Goal: Task Accomplishment & Management: Manage account settings

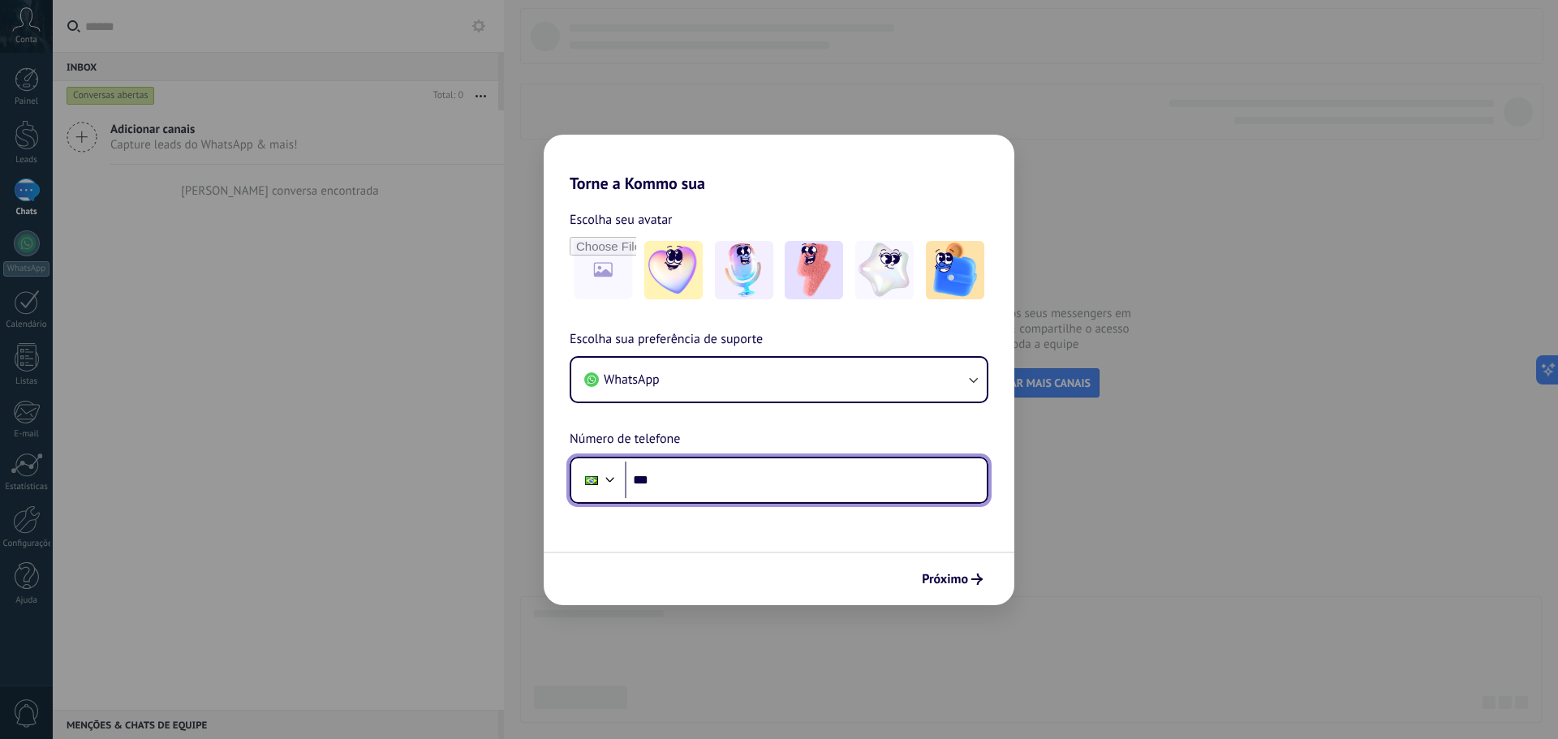
click at [687, 481] on input "***" at bounding box center [806, 480] width 362 height 37
paste input "**********"
click at [677, 485] on input "**********" at bounding box center [806, 480] width 362 height 37
click at [772, 480] on input "**********" at bounding box center [806, 480] width 362 height 37
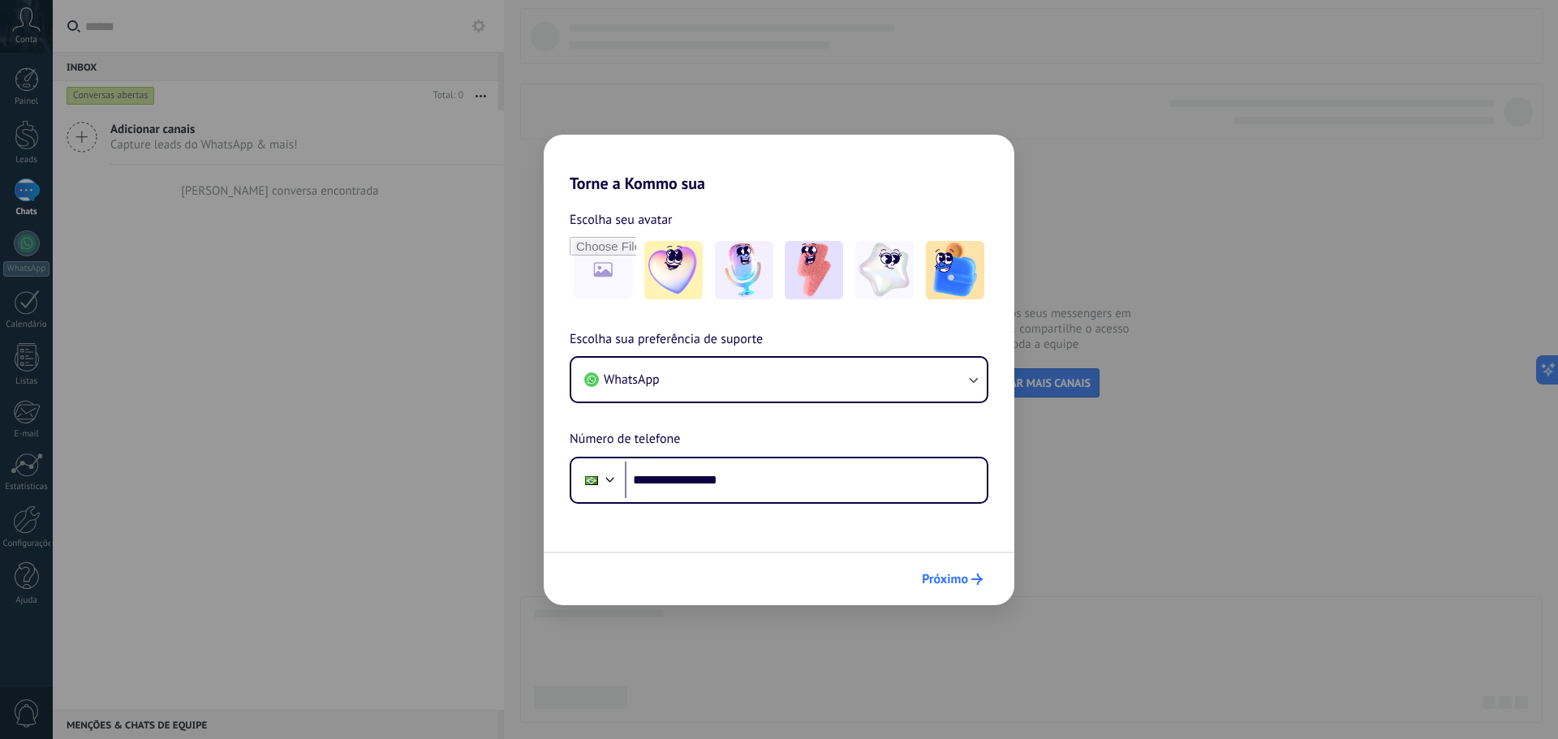
click at [934, 578] on span "Próximo" at bounding box center [945, 579] width 46 height 11
click at [948, 580] on span "Próximo" at bounding box center [945, 579] width 46 height 11
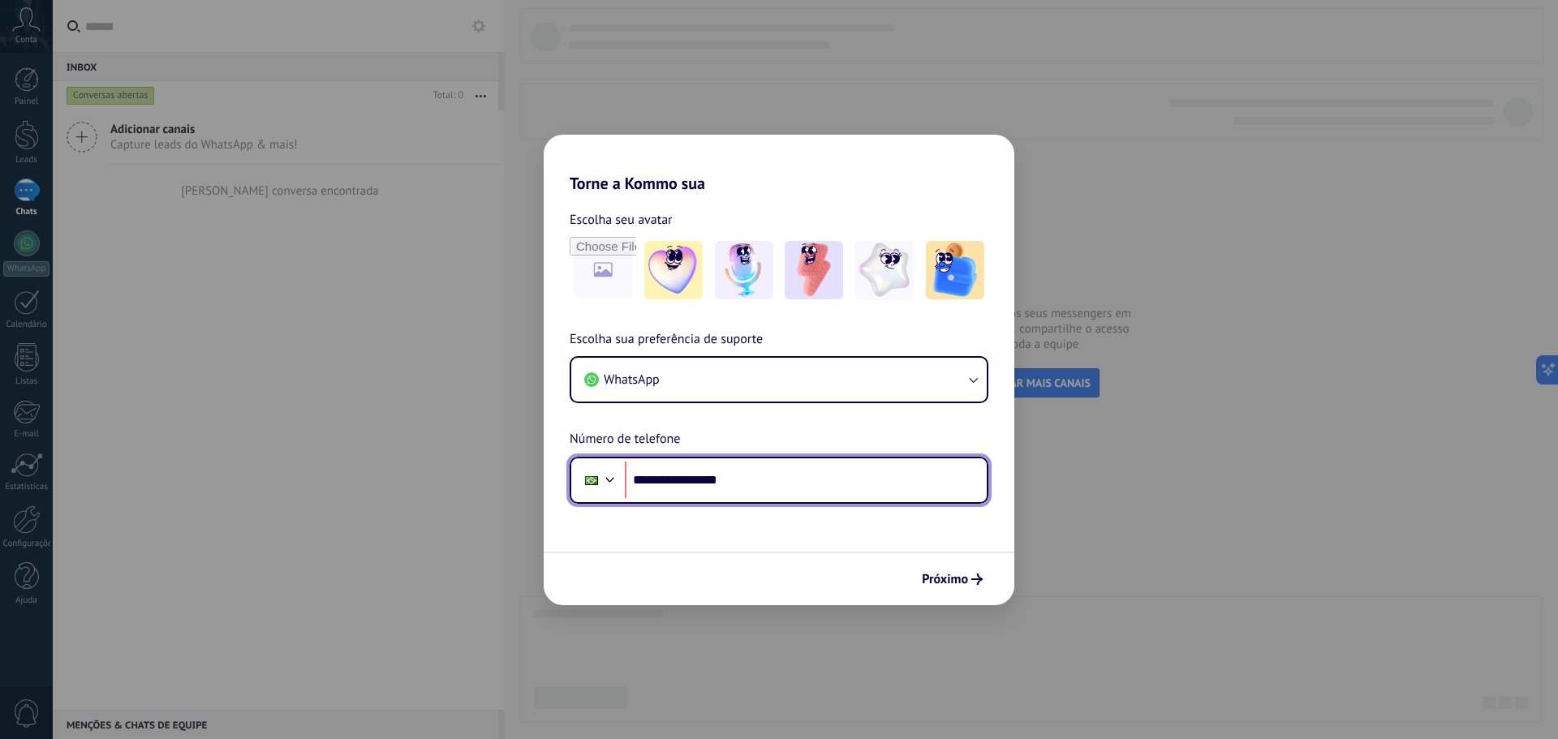
click at [674, 483] on input "**********" at bounding box center [806, 480] width 362 height 37
click at [695, 481] on input "**********" at bounding box center [806, 480] width 362 height 37
click at [685, 480] on input "**********" at bounding box center [806, 480] width 362 height 37
type input "**********"
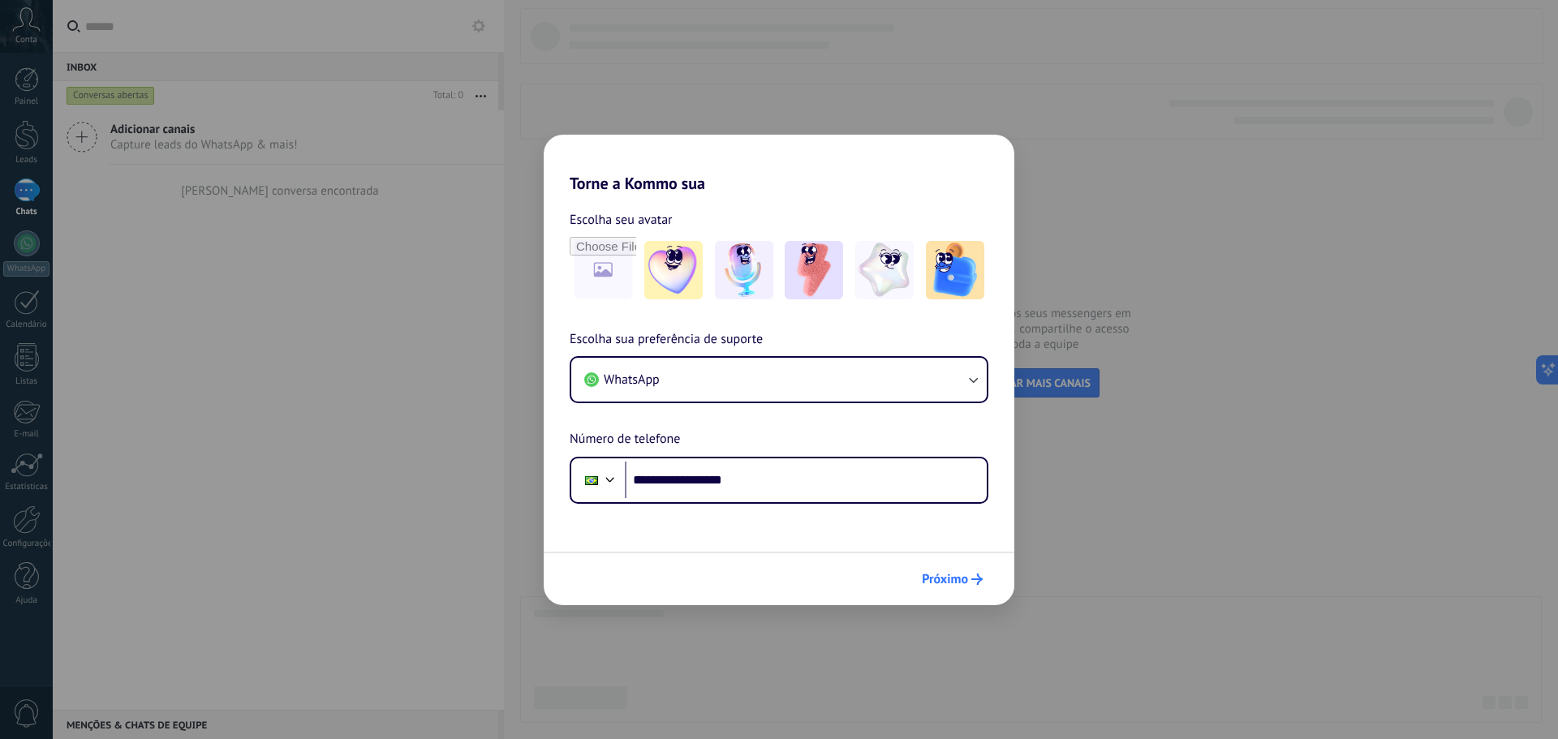
click at [957, 574] on span "Próximo" at bounding box center [945, 579] width 46 height 11
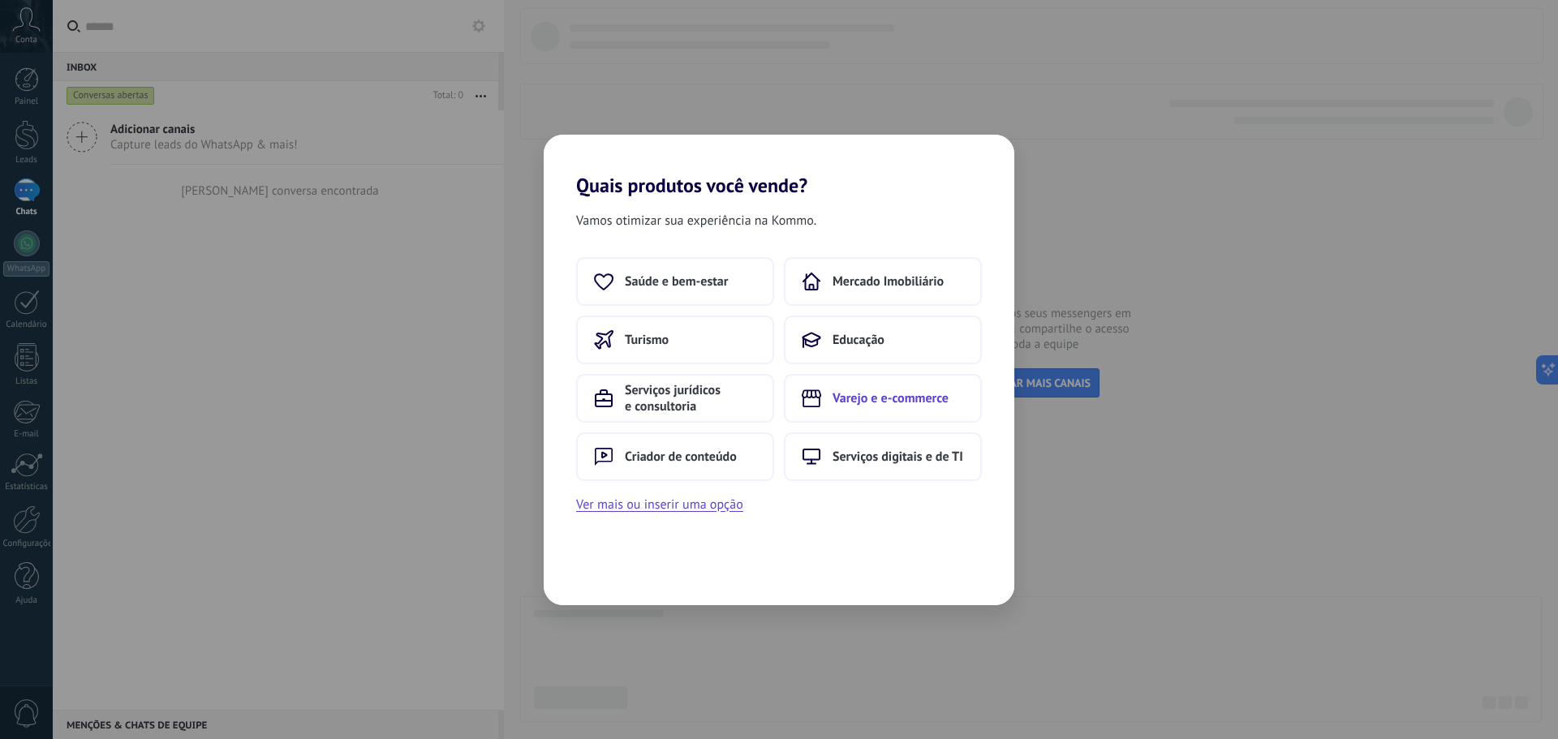
click at [876, 403] on span "Varejo e e-commerce" at bounding box center [891, 398] width 116 height 16
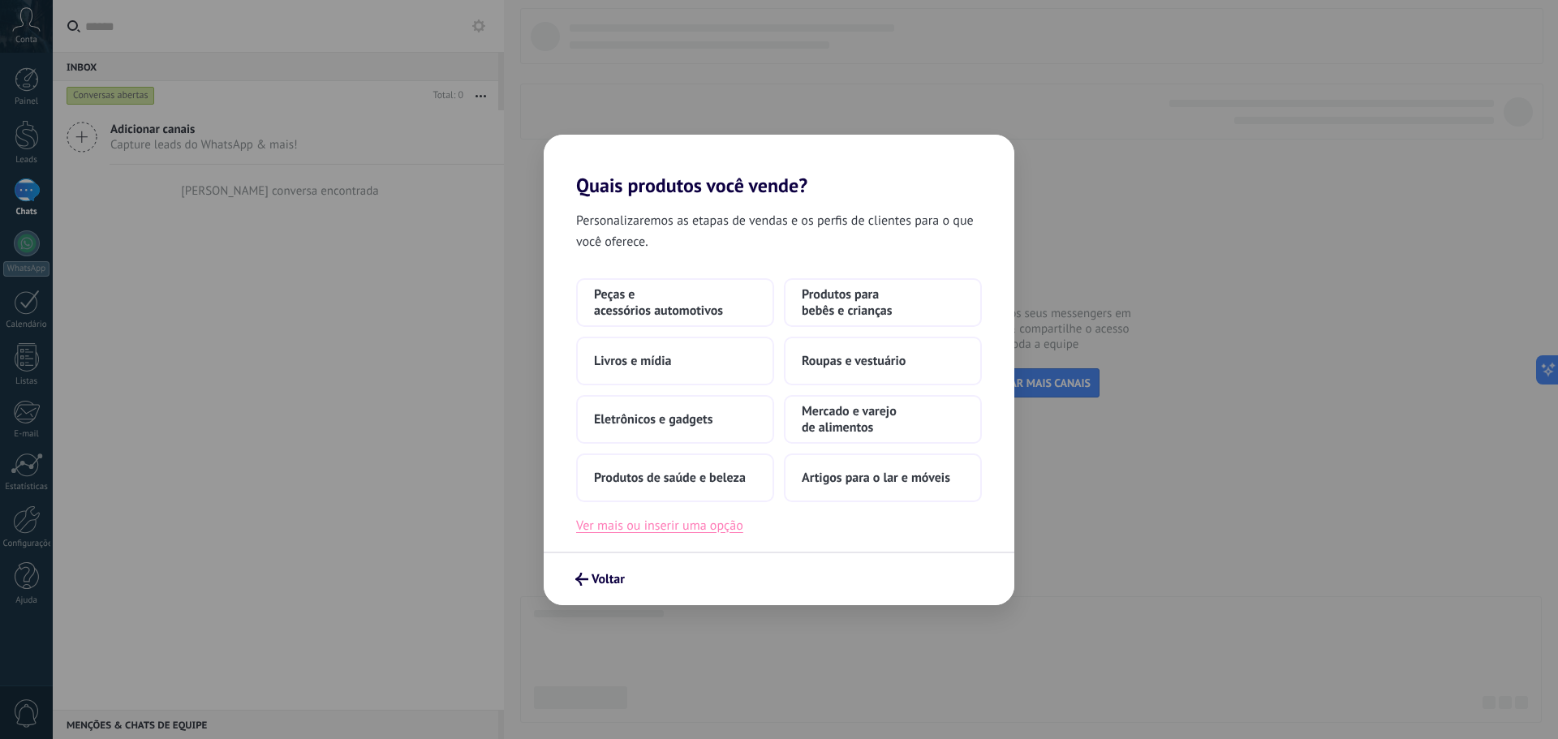
click at [666, 529] on button "Ver mais ou inserir uma opção" at bounding box center [659, 525] width 167 height 21
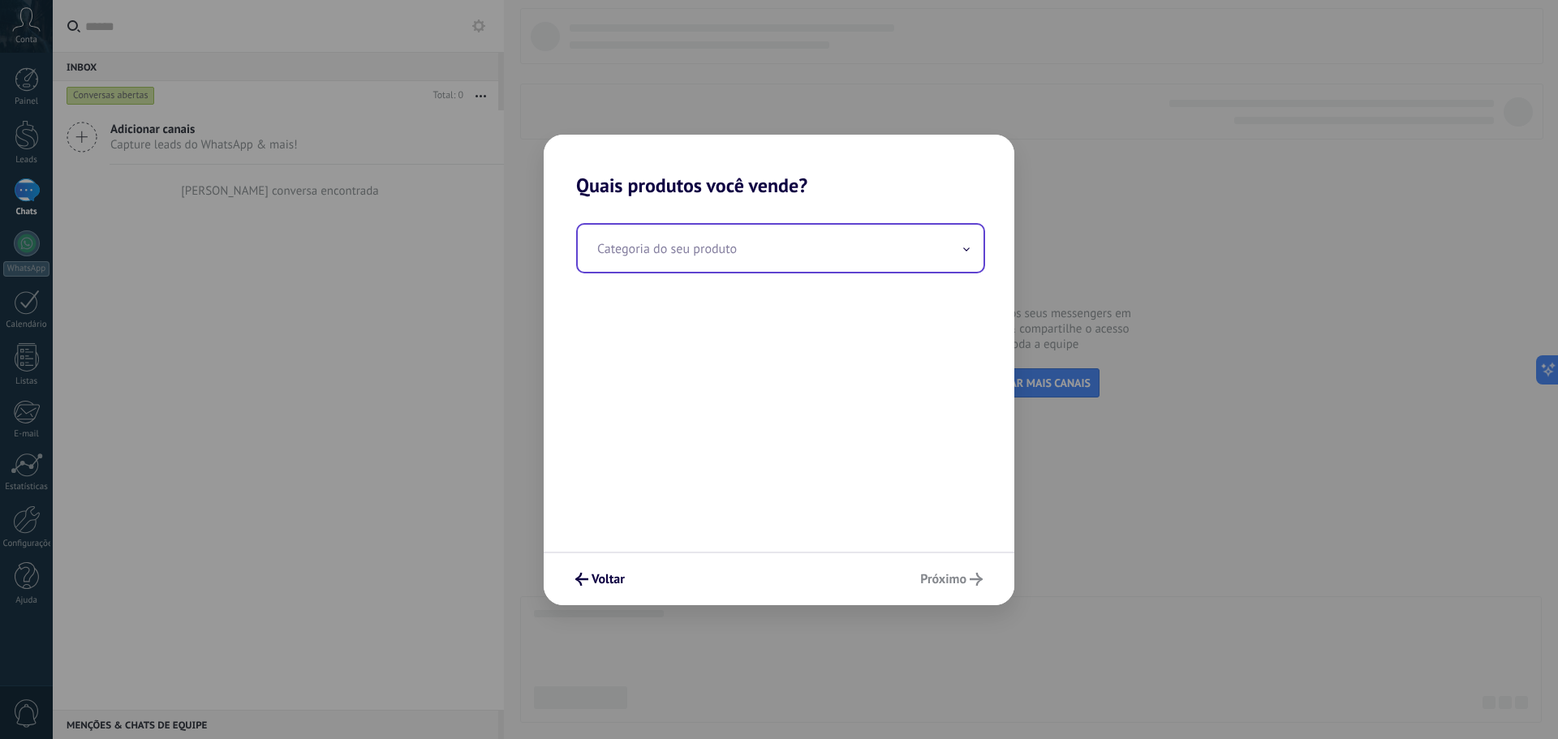
click at [709, 252] on input "text" at bounding box center [781, 248] width 406 height 47
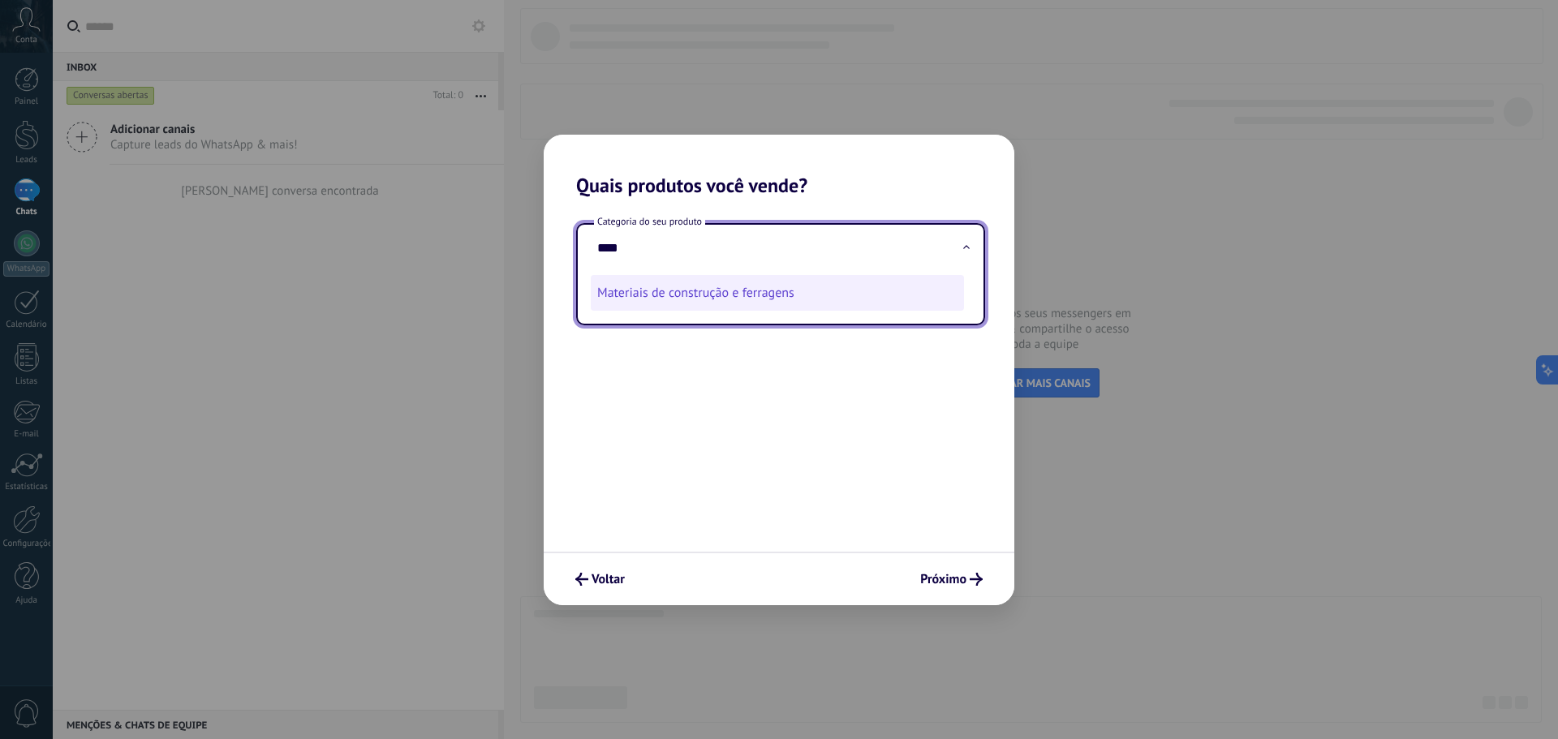
click at [796, 302] on li "Materiais de construção e ferragens" at bounding box center [777, 293] width 373 height 36
type input "**********"
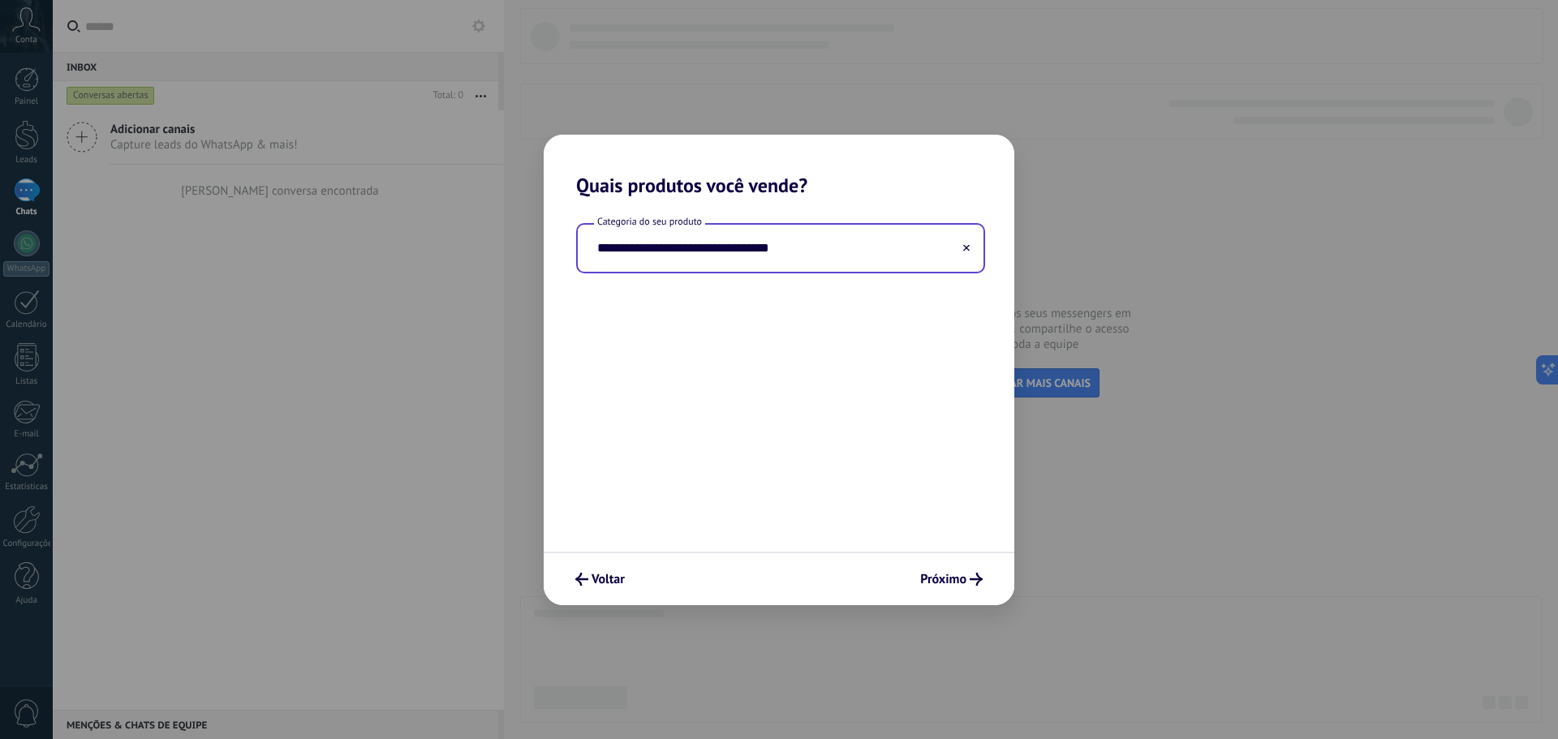
click at [931, 557] on div "Voltar Próximo" at bounding box center [779, 579] width 471 height 54
click at [937, 570] on button "Próximo" at bounding box center [951, 580] width 77 height 28
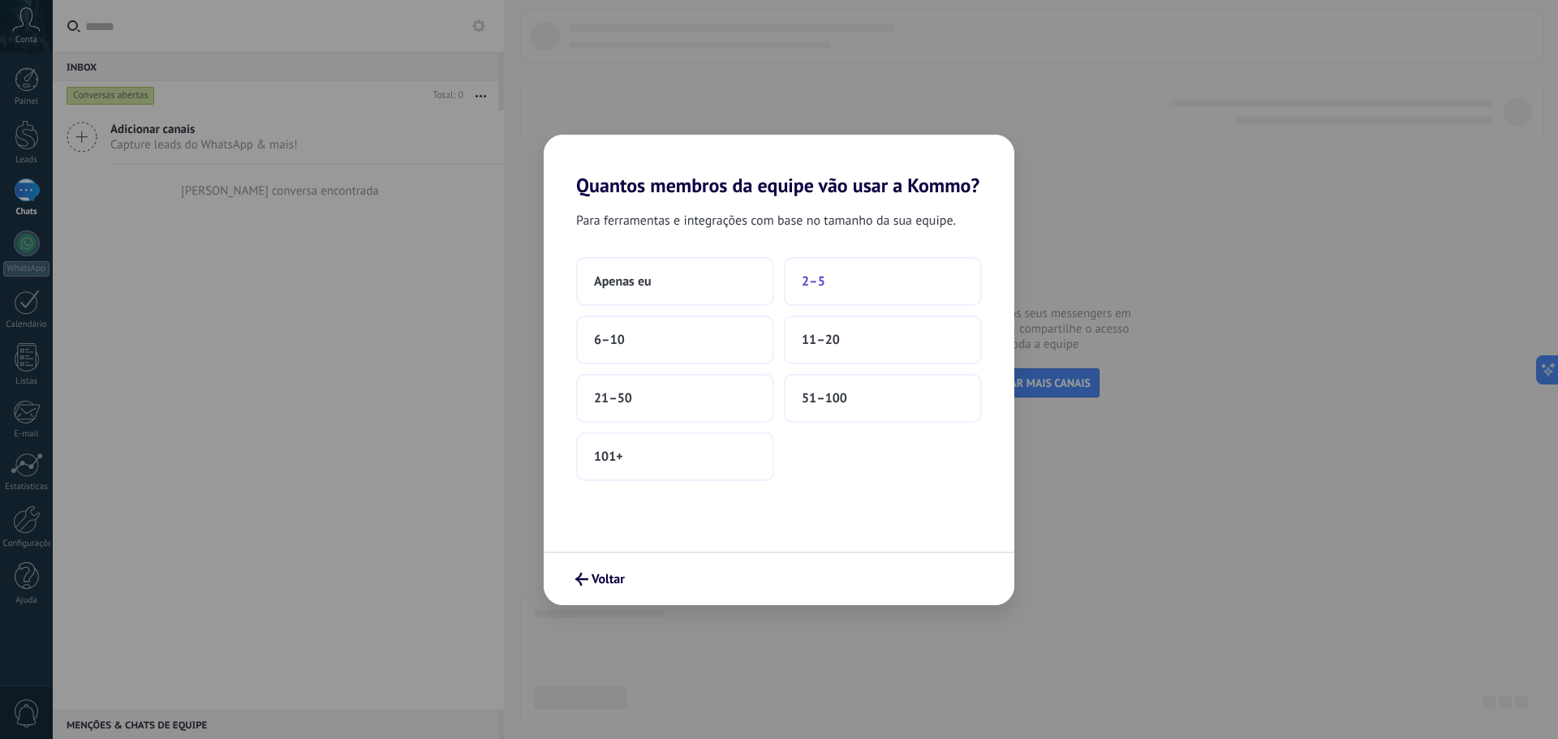
click at [833, 284] on button "2–5" at bounding box center [883, 281] width 198 height 49
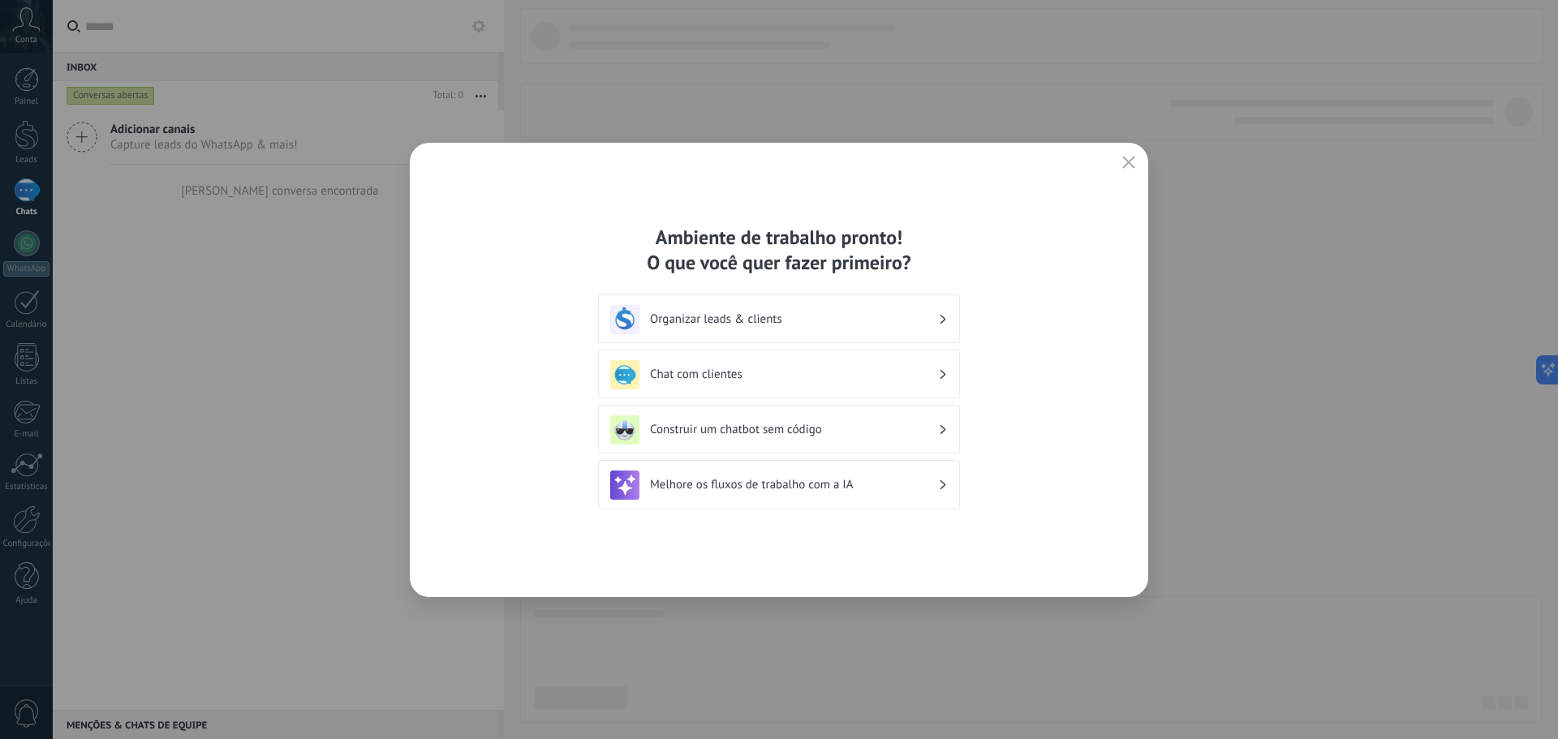
click at [862, 325] on h3 "Organizar leads & clients" at bounding box center [794, 319] width 288 height 15
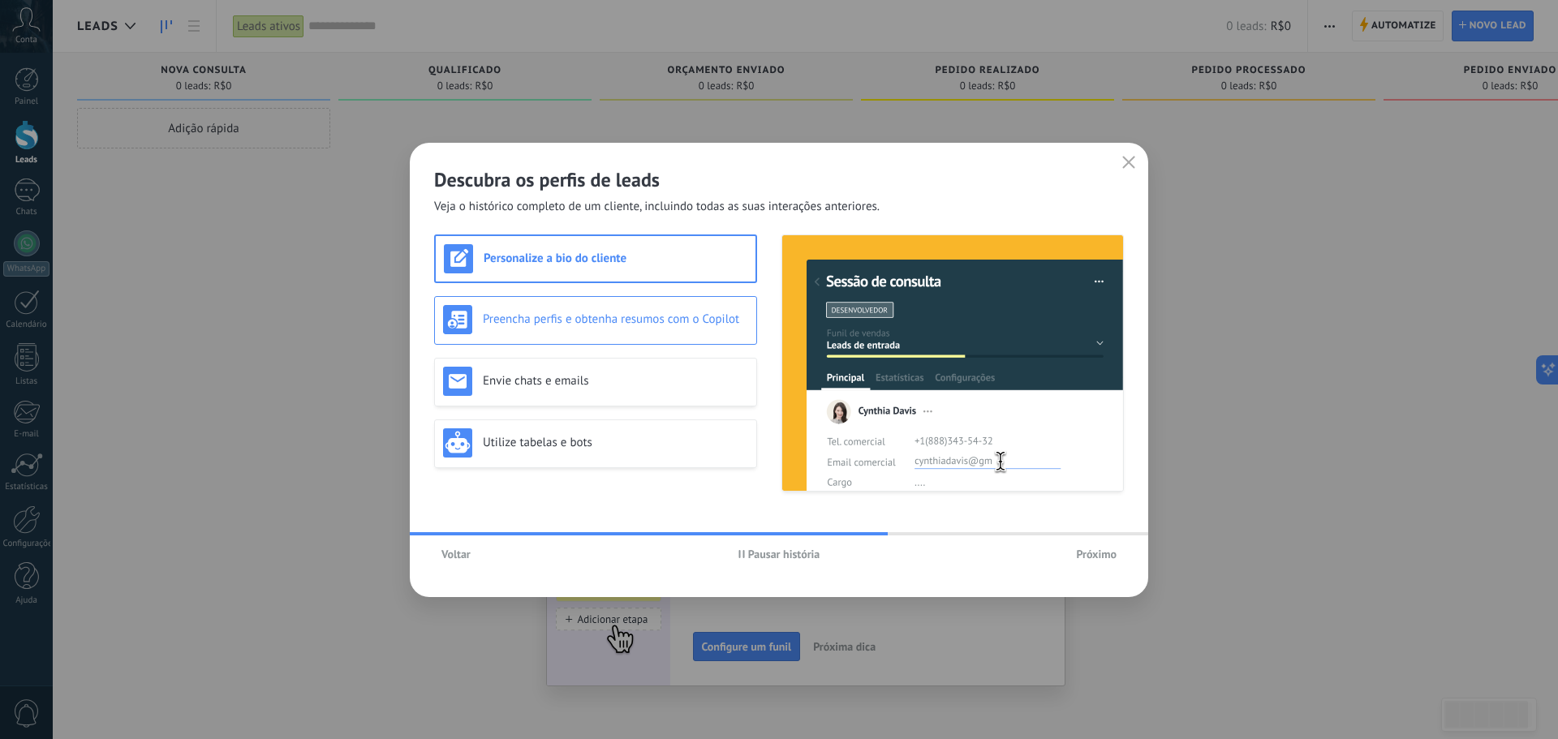
click at [620, 316] on h3 "Preencha perfis e obtenha resumos com o Copilot" at bounding box center [615, 319] width 265 height 15
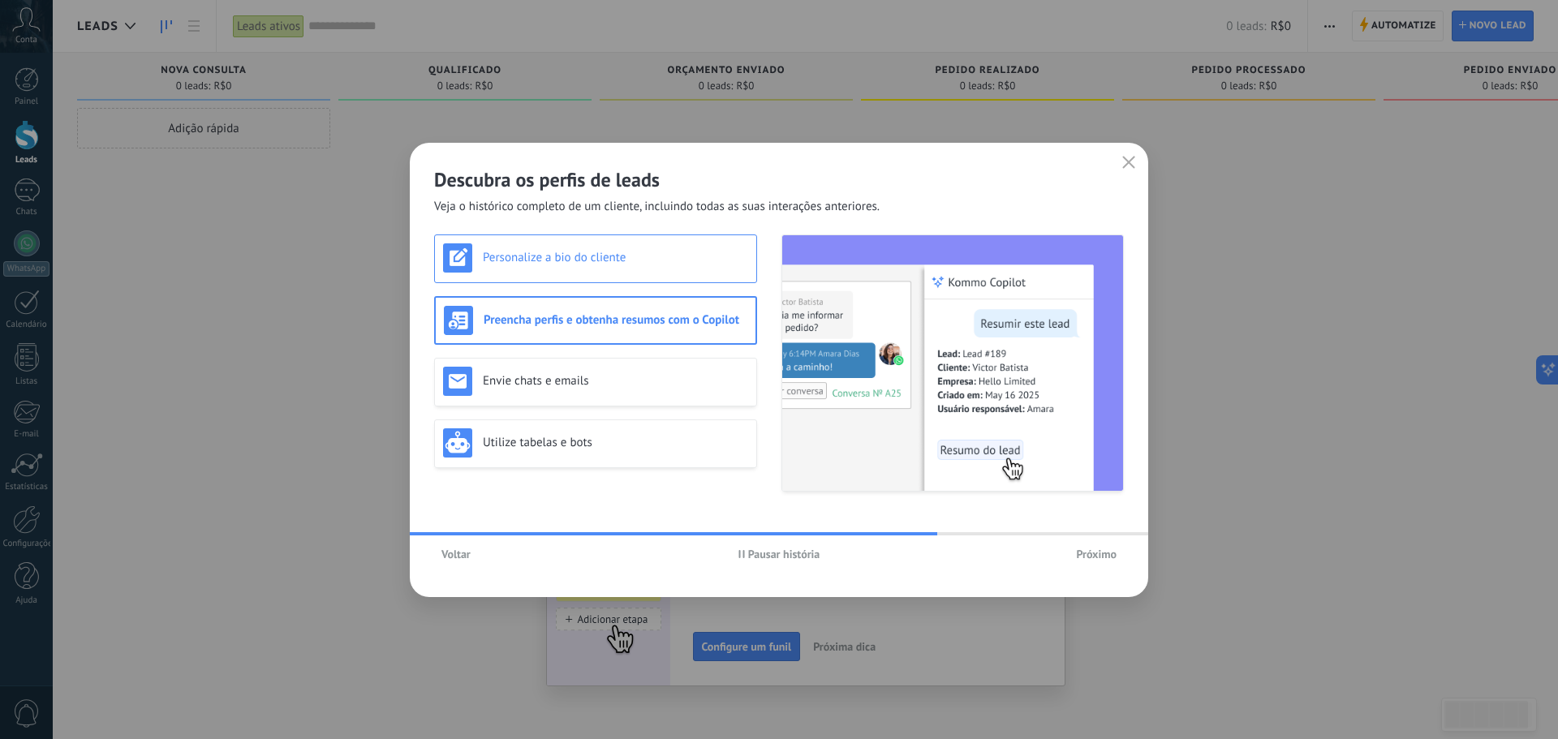
click at [608, 265] on div "Personalize a bio do cliente" at bounding box center [595, 257] width 305 height 29
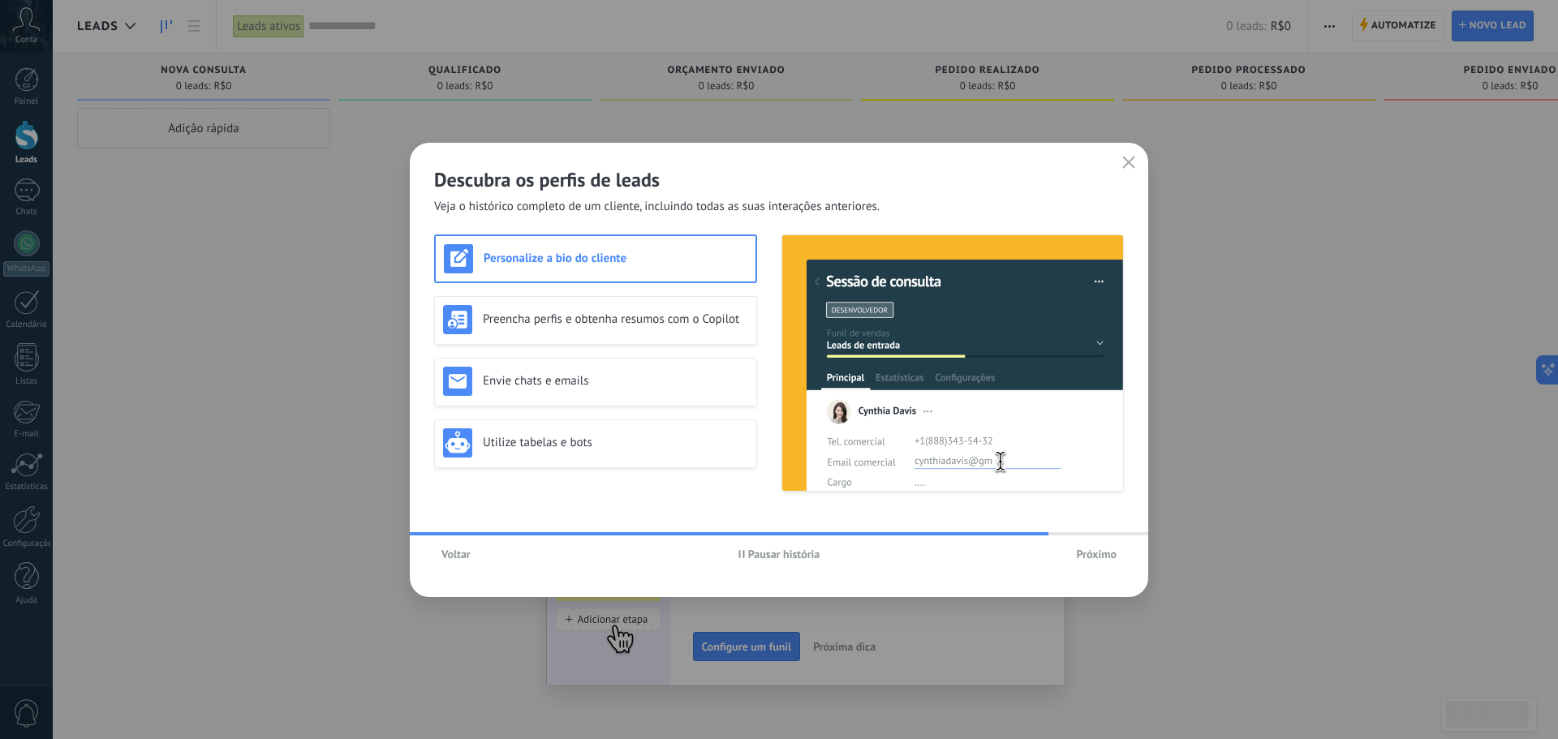
click at [1090, 556] on span "Próximo" at bounding box center [1096, 554] width 41 height 11
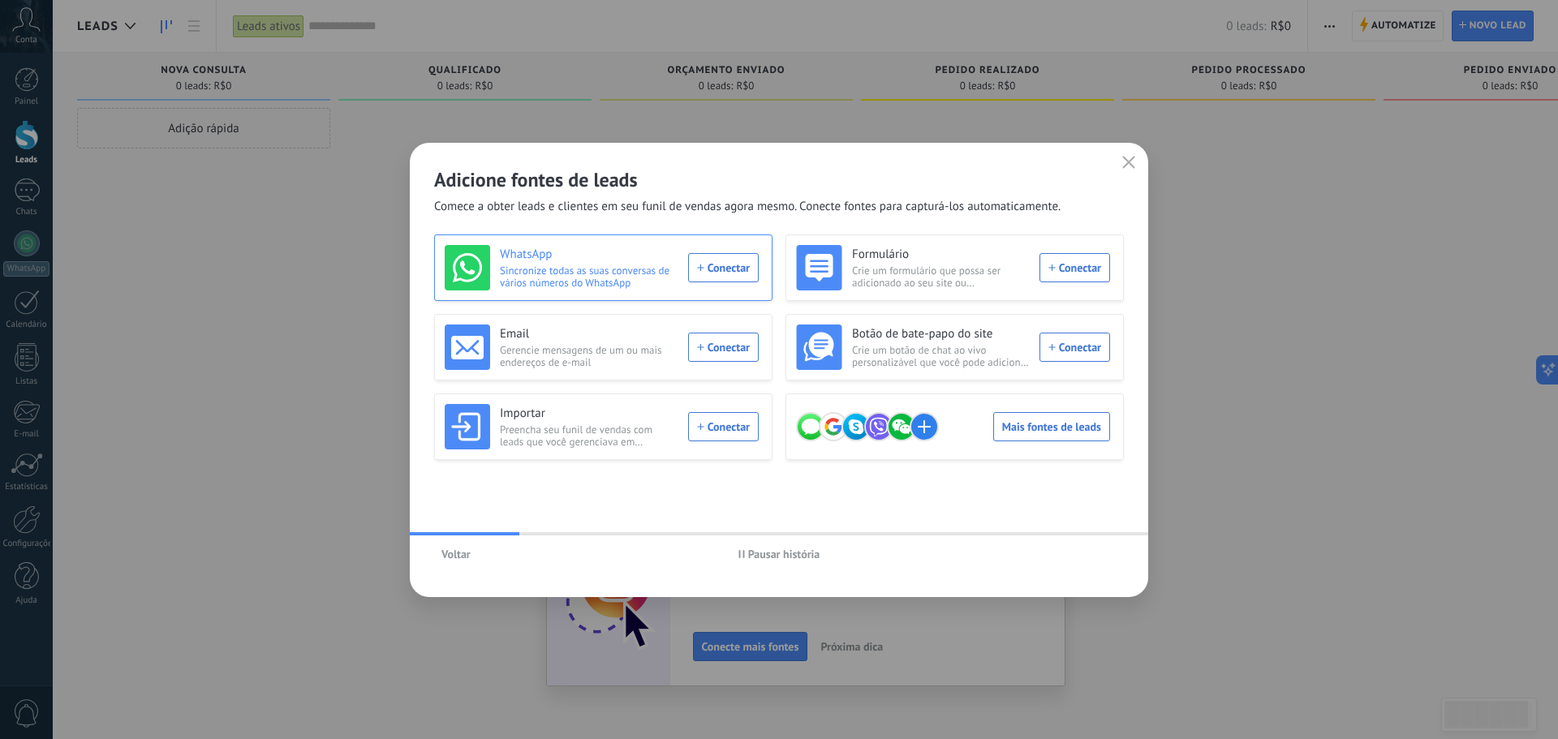
click at [734, 273] on div "WhatsApp Sincronize todas as suas conversas de vários números do WhatsApp Conec…" at bounding box center [602, 267] width 314 height 45
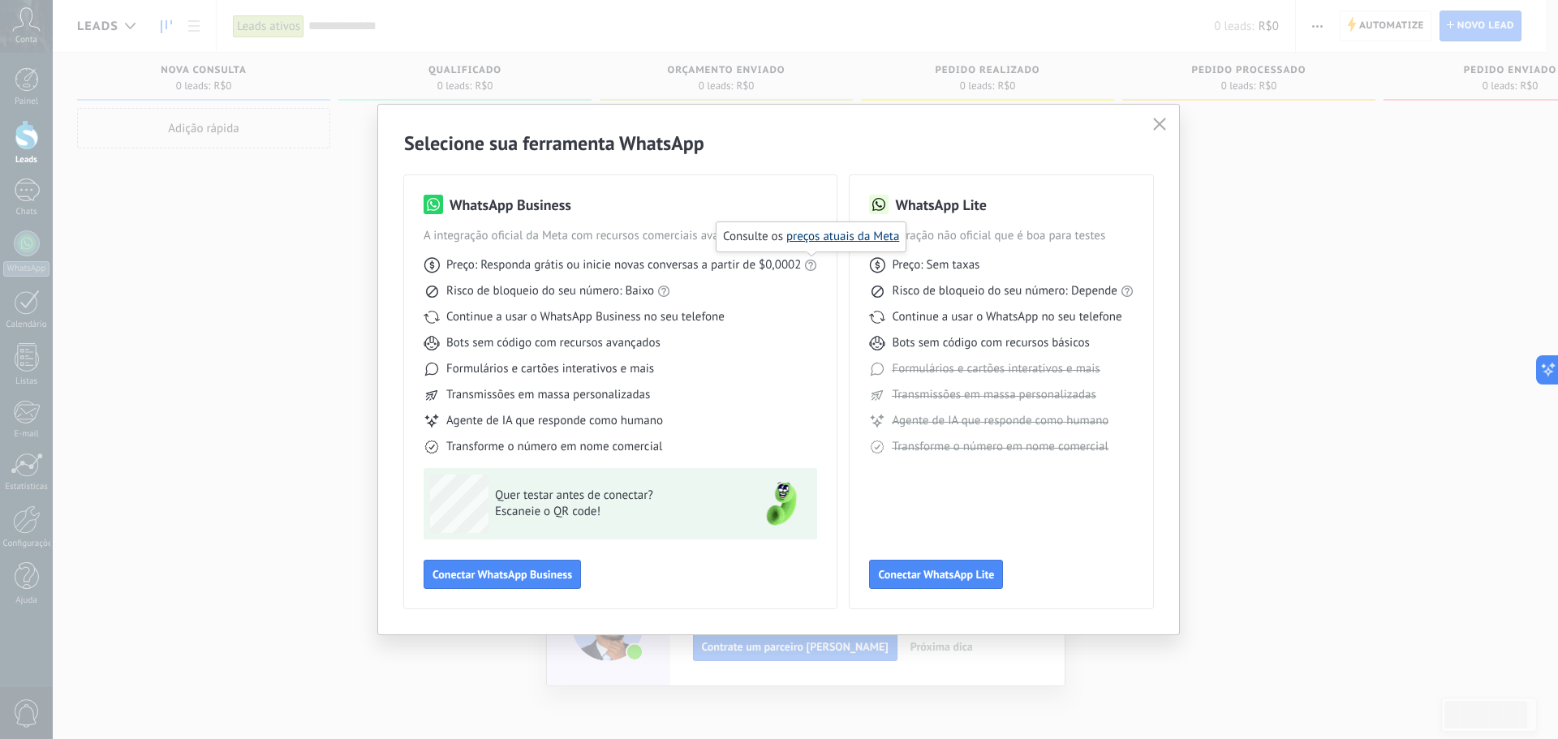
click at [829, 235] on link "preços atuais da Meta" at bounding box center [842, 236] width 113 height 15
click at [1130, 294] on icon at bounding box center [1127, 291] width 13 height 13
click at [1122, 260] on link "Regras do WhatsApp" at bounding box center [1147, 262] width 106 height 15
drag, startPoint x: 799, startPoint y: 260, endPoint x: 759, endPoint y: 264, distance: 39.9
click at [759, 264] on span "Preço: Responda grátis ou inicie novas conversas a partir de $0,0002" at bounding box center [623, 265] width 355 height 16
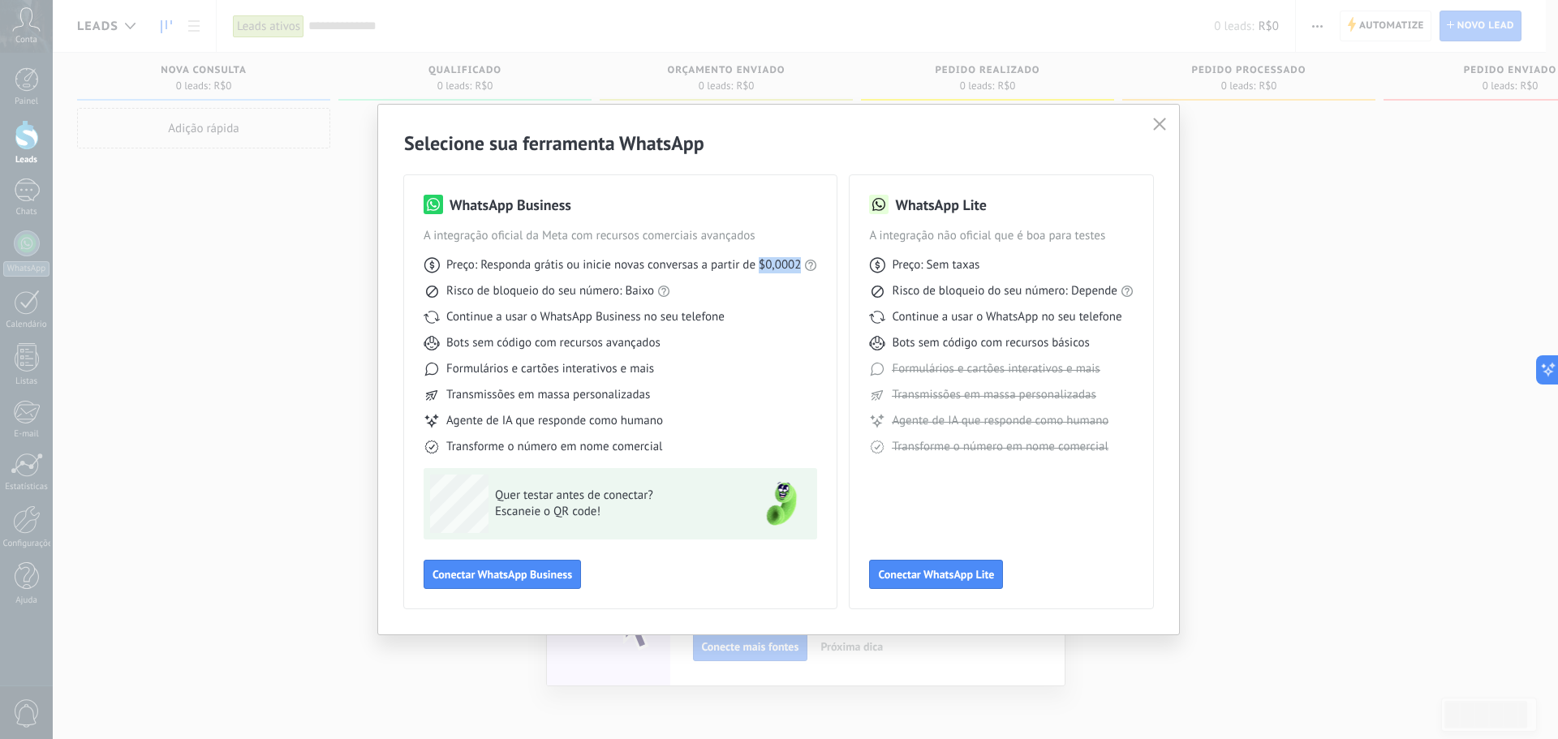
copy span "$0,0002"
click at [504, 583] on button "Conectar WhatsApp Business" at bounding box center [502, 574] width 157 height 29
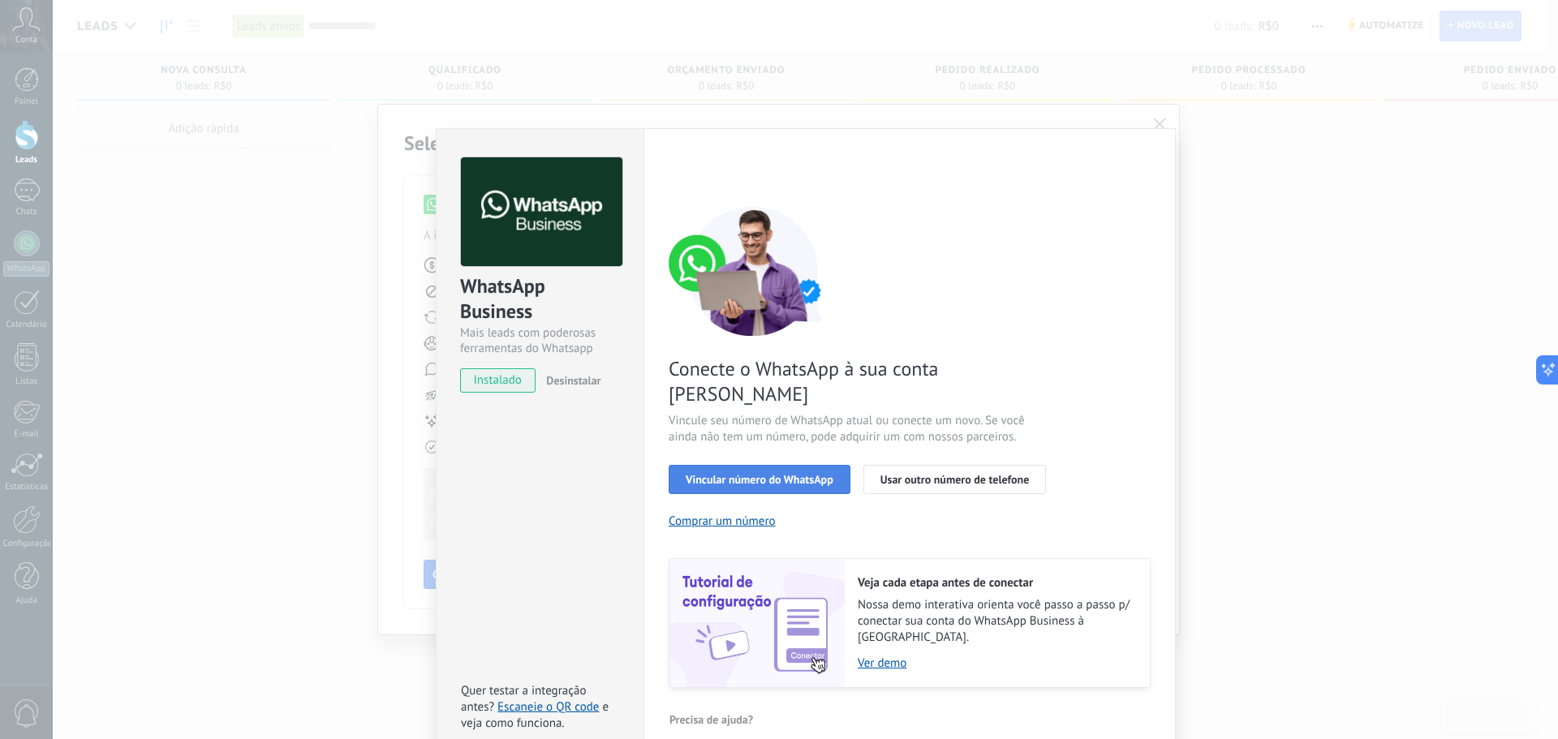
click at [765, 474] on span "Vincular número do WhatsApp" at bounding box center [760, 479] width 148 height 11
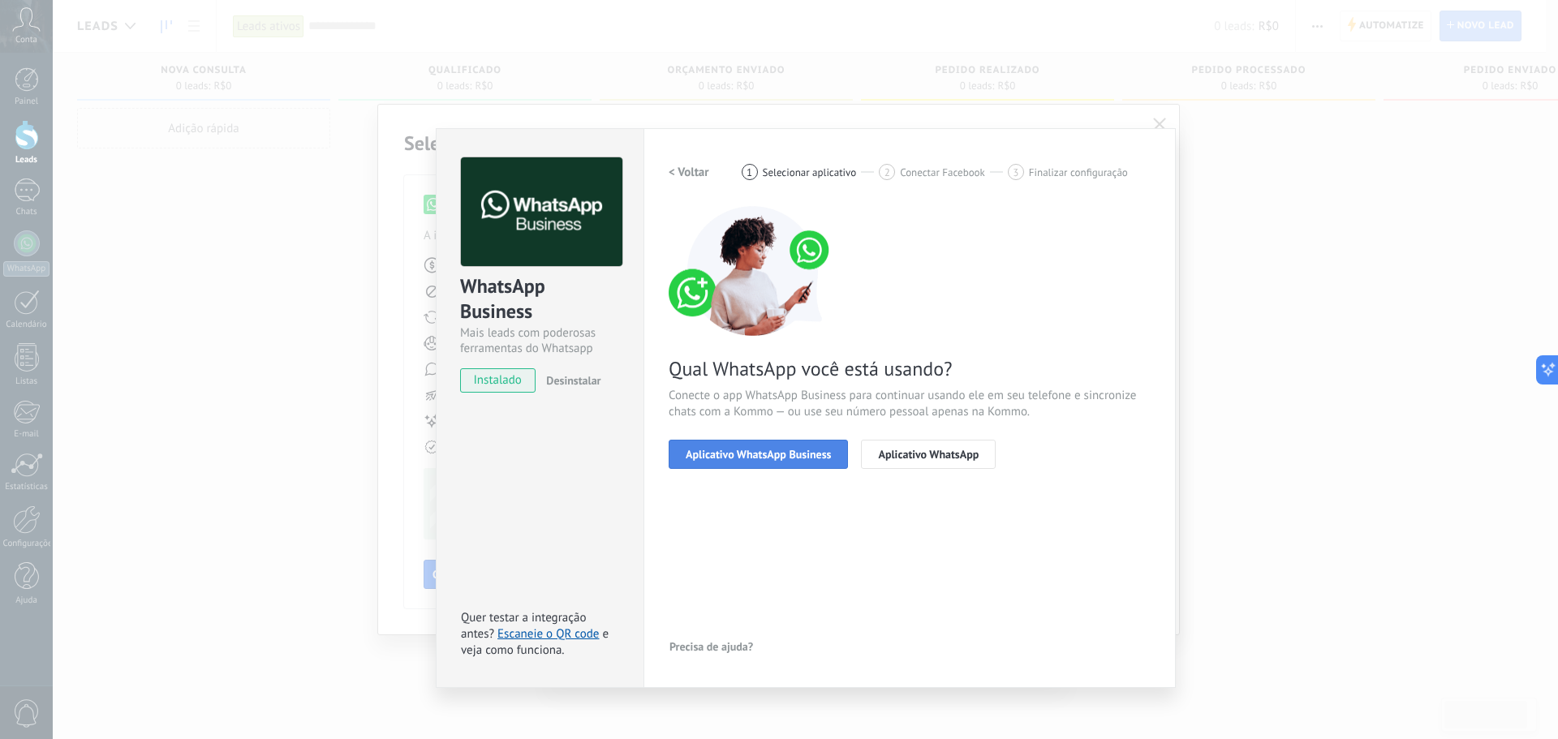
click at [746, 458] on span "Aplicativo WhatsApp Business" at bounding box center [758, 454] width 145 height 11
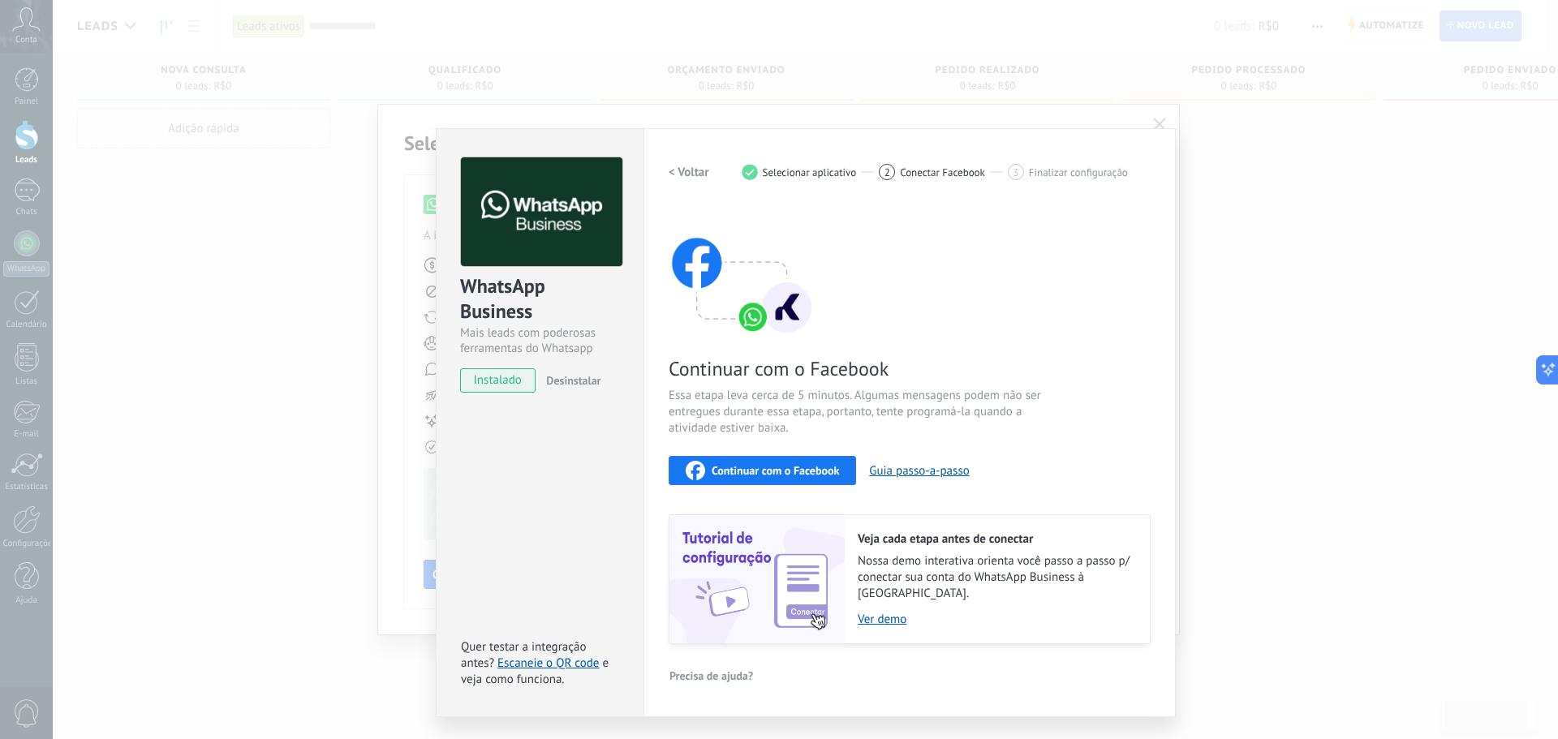
click at [787, 472] on span "Continuar com o Facebook" at bounding box center [775, 470] width 127 height 11
click at [686, 171] on h2 "< Voltar" at bounding box center [689, 172] width 41 height 15
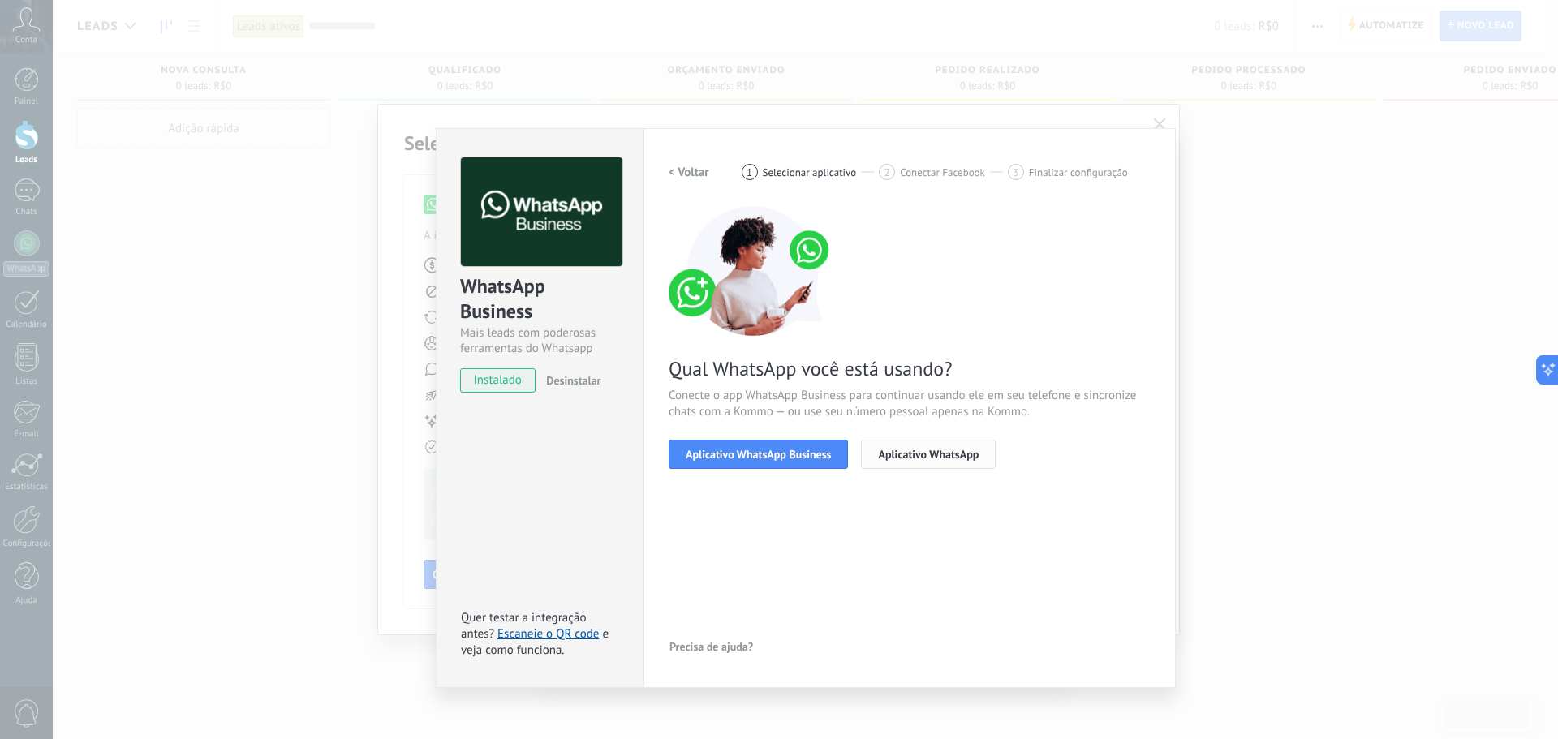
click at [910, 459] on span "Aplicativo WhatsApp" at bounding box center [928, 454] width 101 height 11
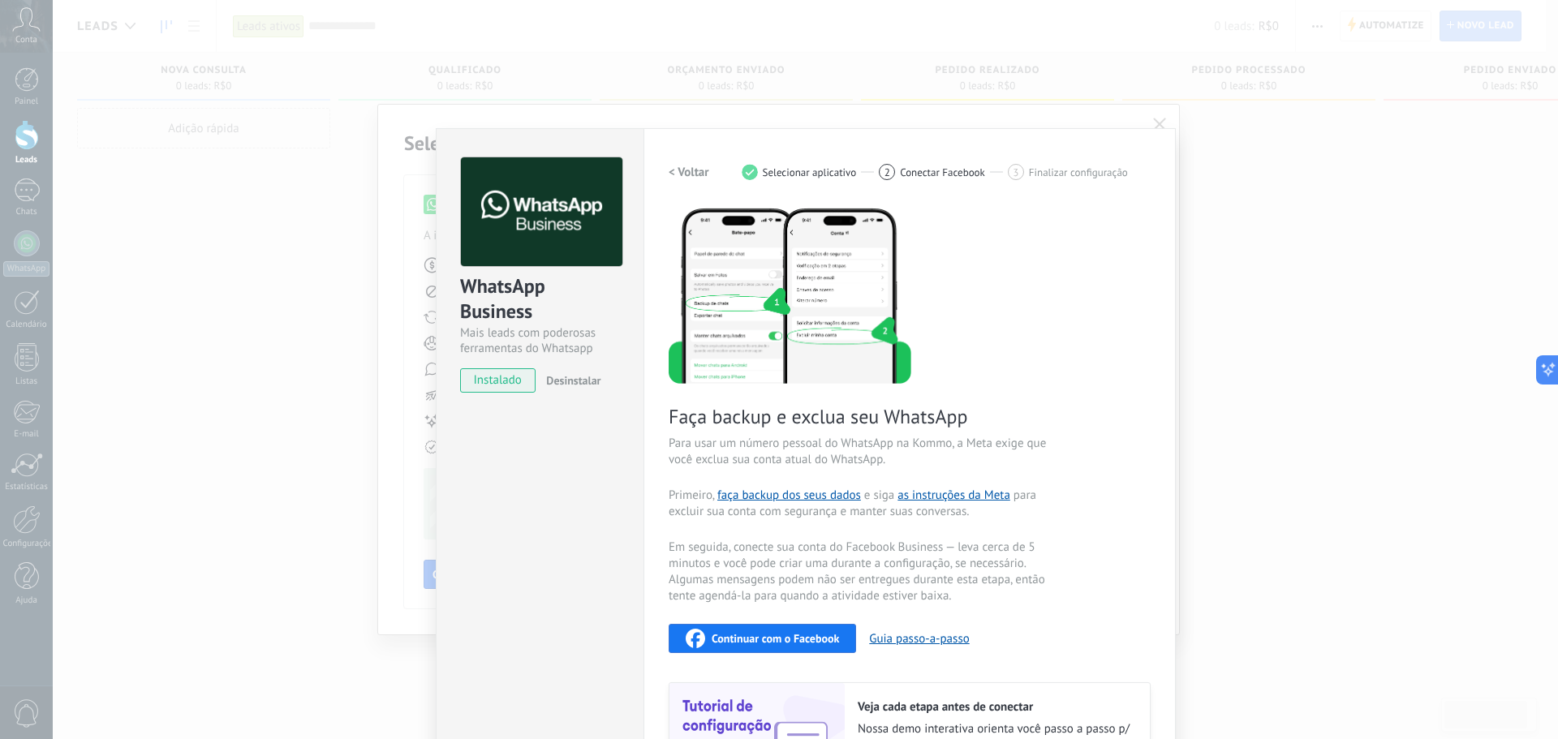
scroll to position [133, 0]
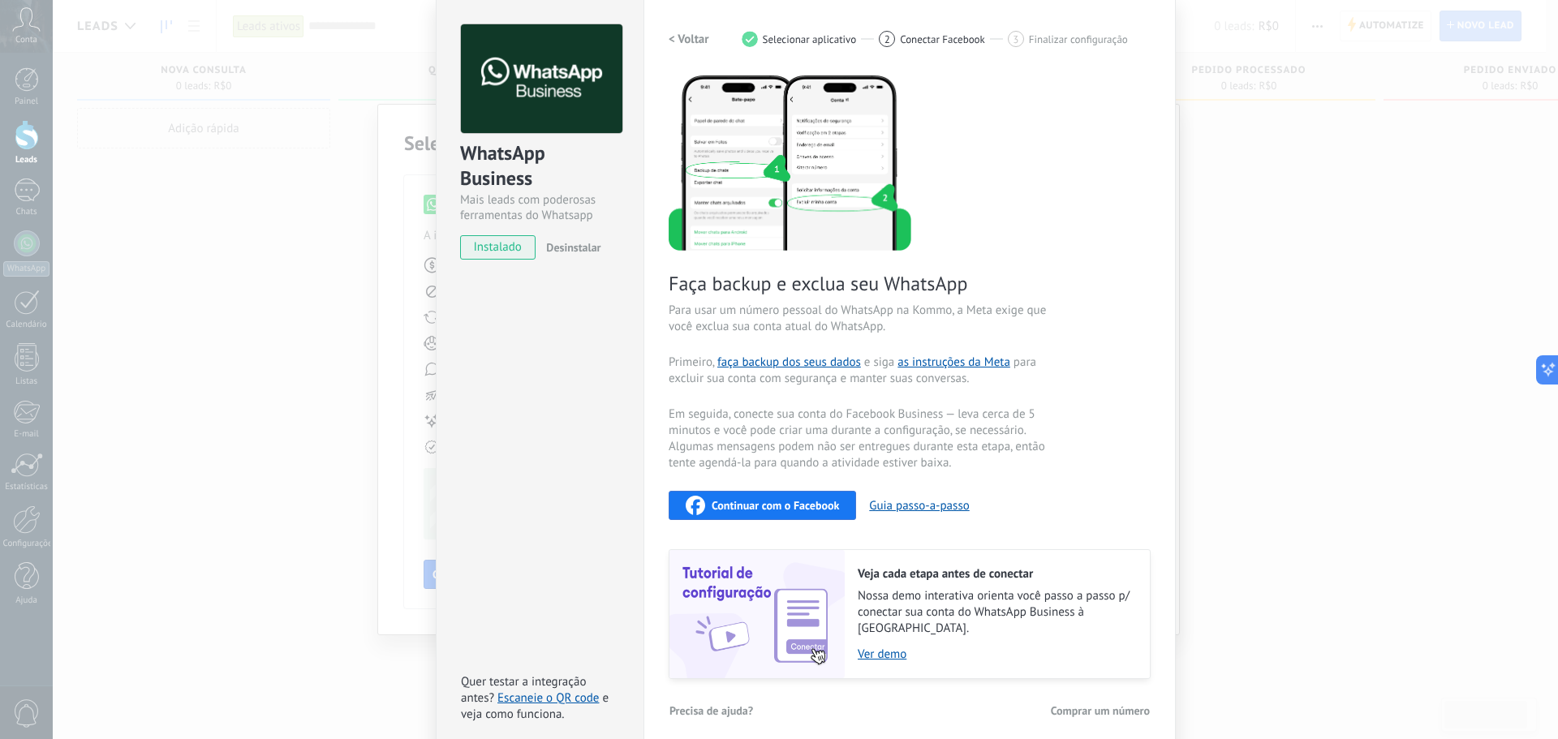
click at [571, 559] on div "WhatsApp Business Mais leads com poderosas ferramentas do Whatsapp instalado De…" at bounding box center [540, 373] width 208 height 757
click at [677, 36] on h2 "< Voltar" at bounding box center [689, 39] width 41 height 15
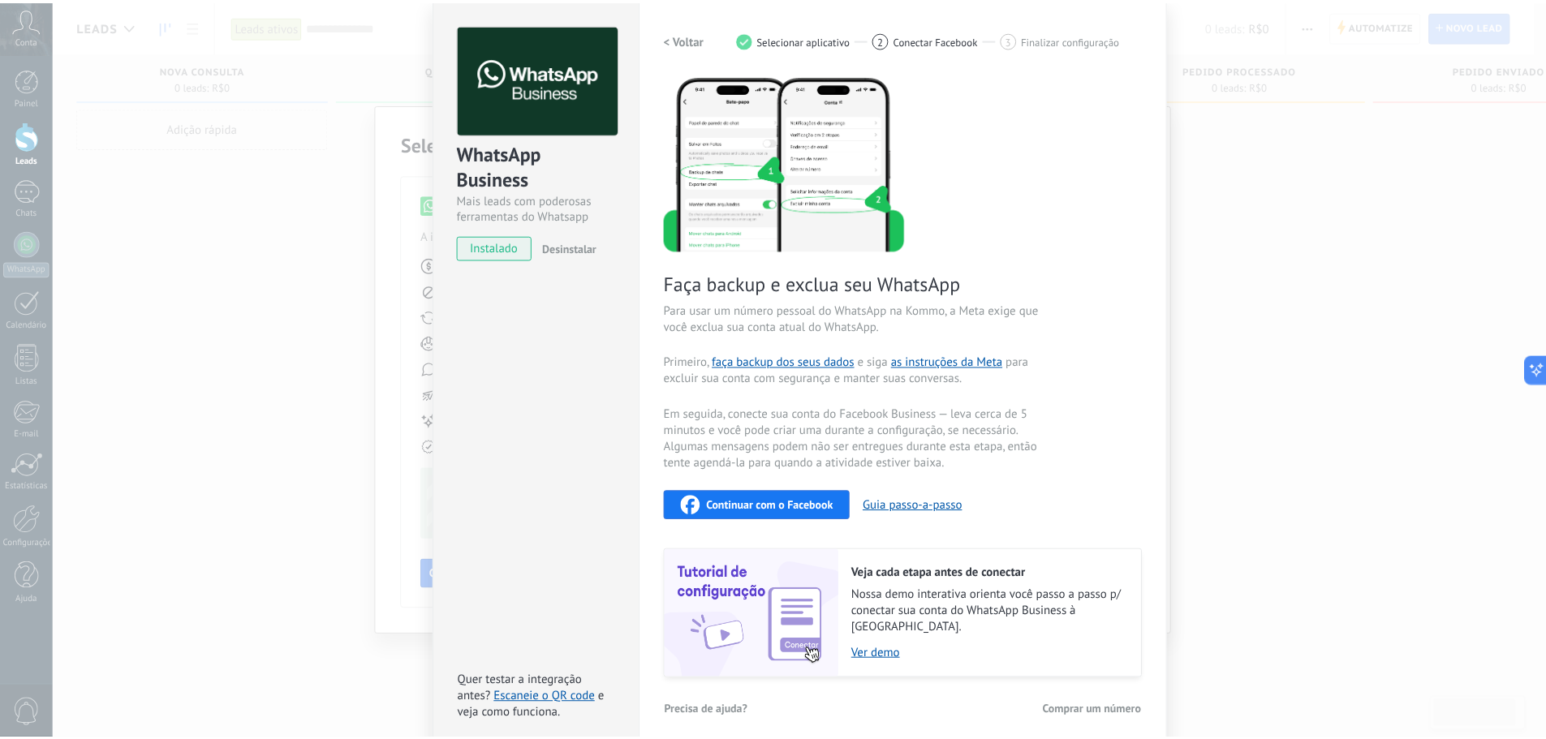
scroll to position [0, 0]
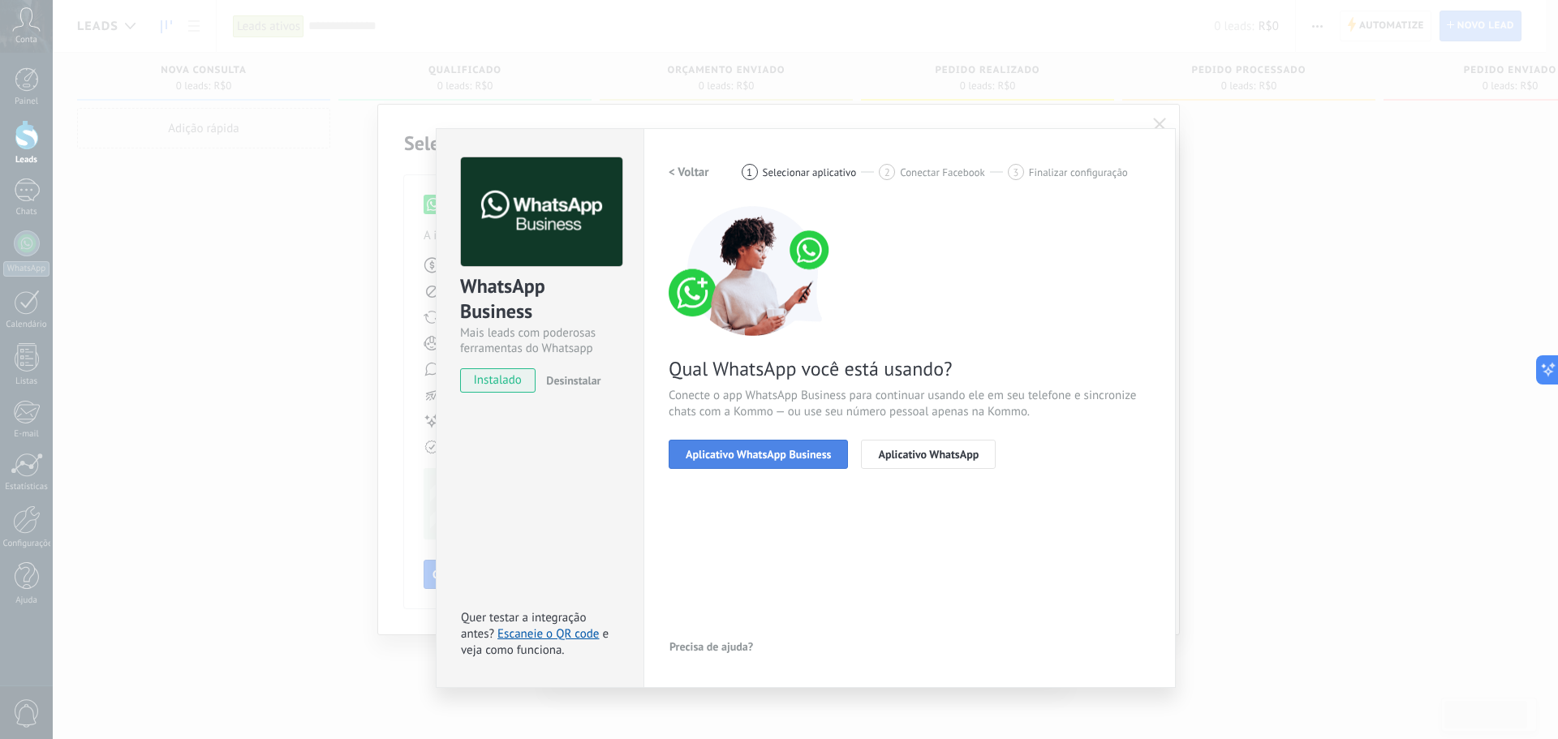
click at [751, 449] on span "Aplicativo WhatsApp Business" at bounding box center [758, 454] width 145 height 11
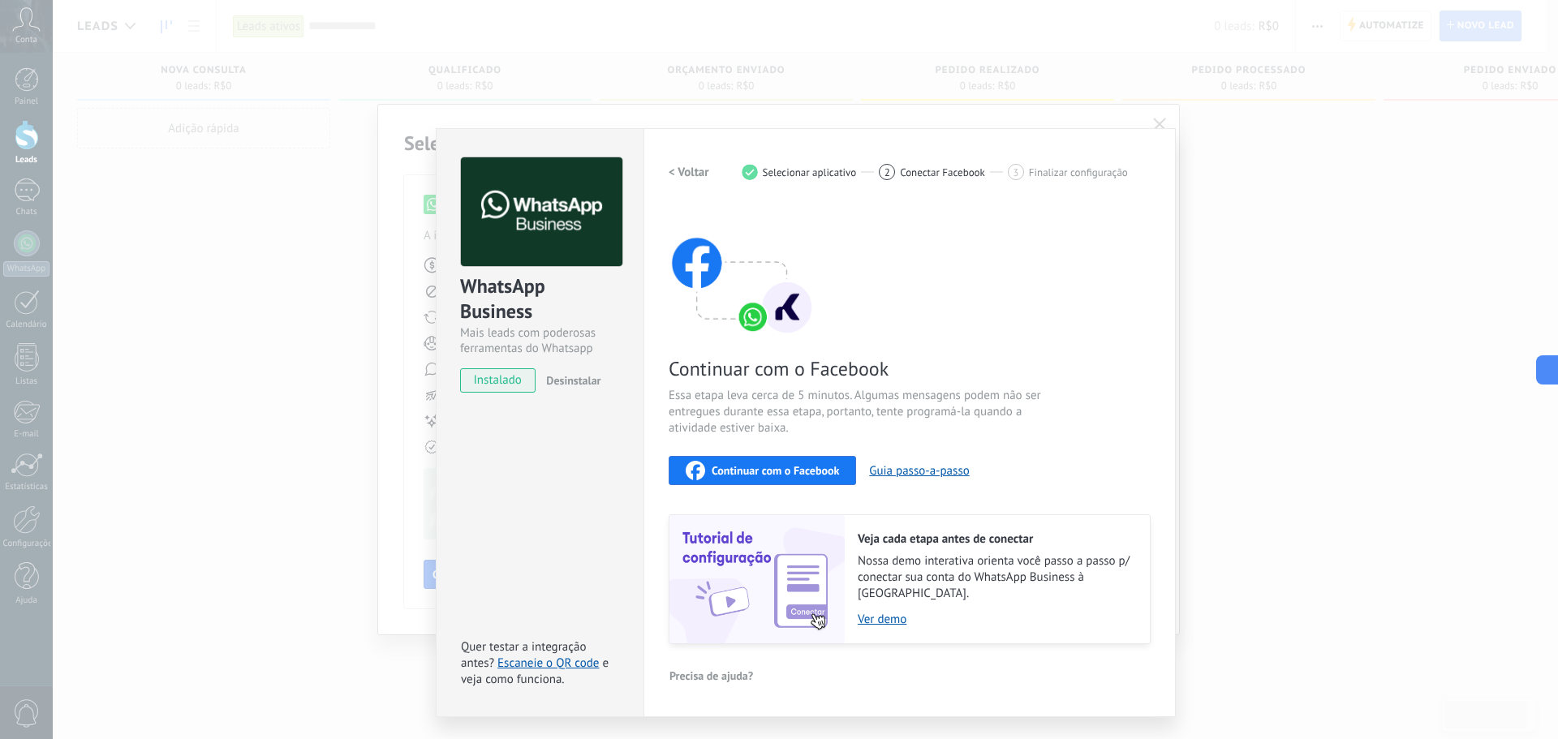
click at [749, 471] on span "Continuar com o Facebook" at bounding box center [775, 470] width 127 height 11
click at [688, 168] on h2 "< Voltar" at bounding box center [689, 172] width 41 height 15
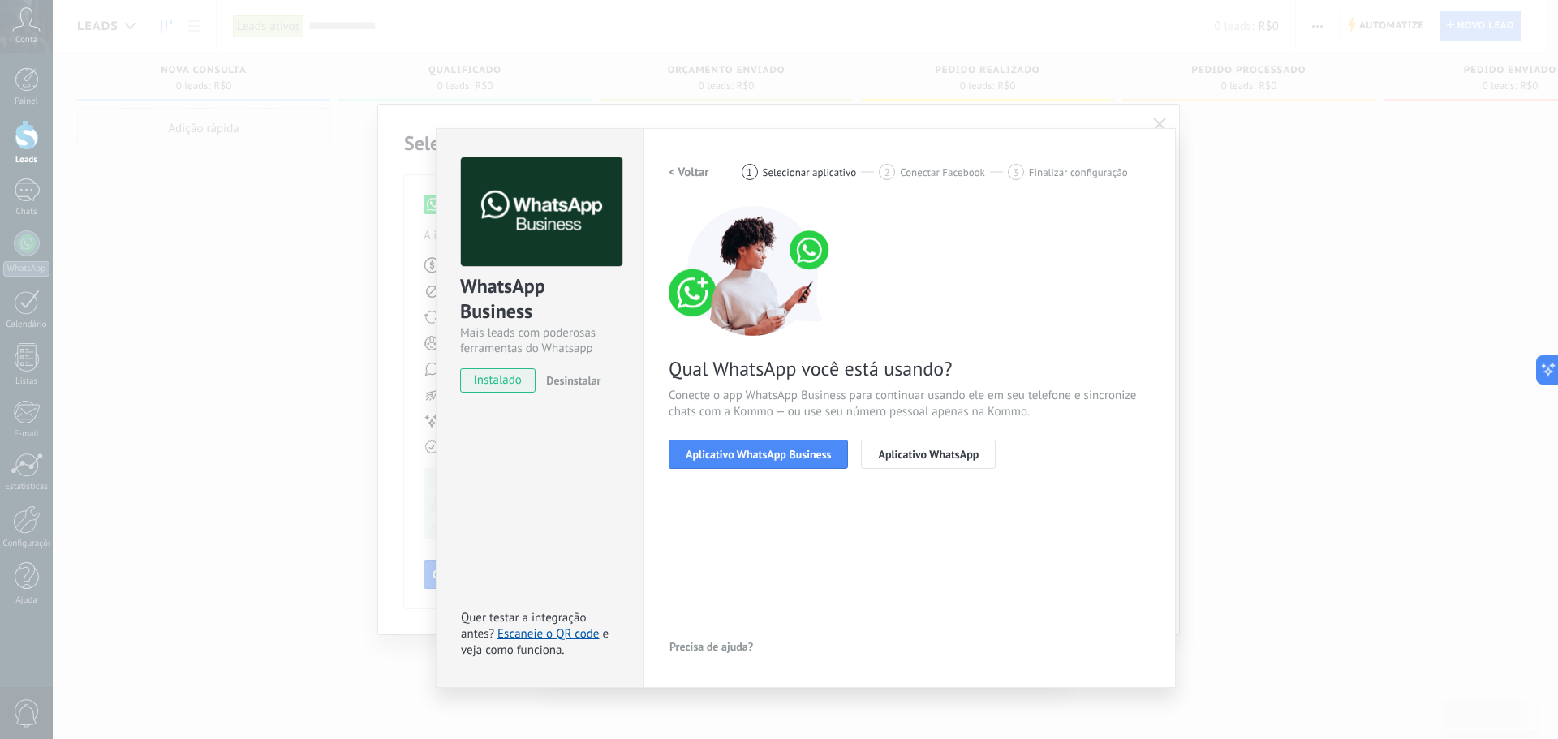
click at [686, 172] on h2 "< Voltar" at bounding box center [689, 172] width 41 height 15
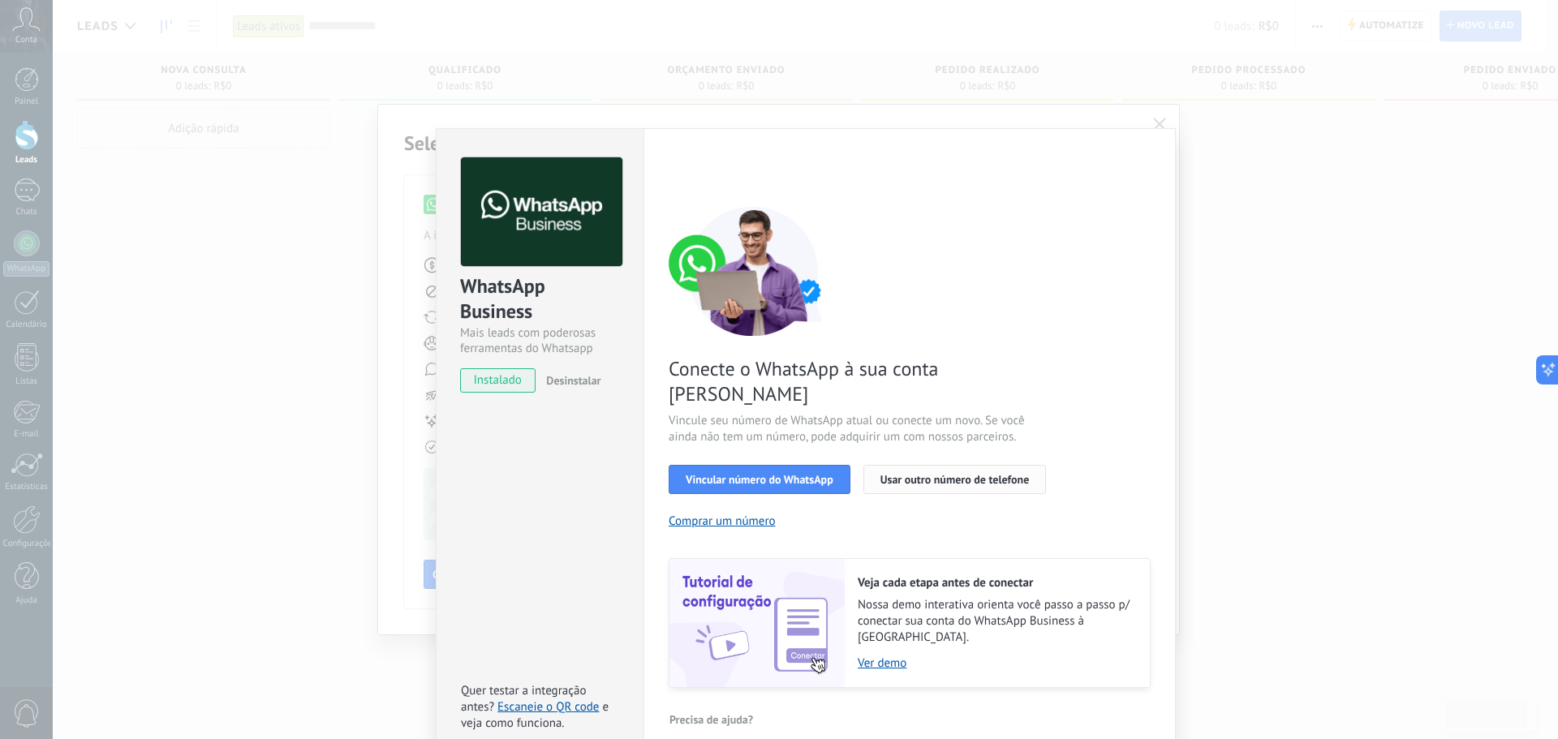
click at [978, 465] on button "Usar outro número de telefone" at bounding box center [954, 479] width 183 height 29
click at [380, 481] on div "WhatsApp Business Mais leads com poderosas ferramentas do Whatsapp instalado De…" at bounding box center [805, 369] width 1505 height 739
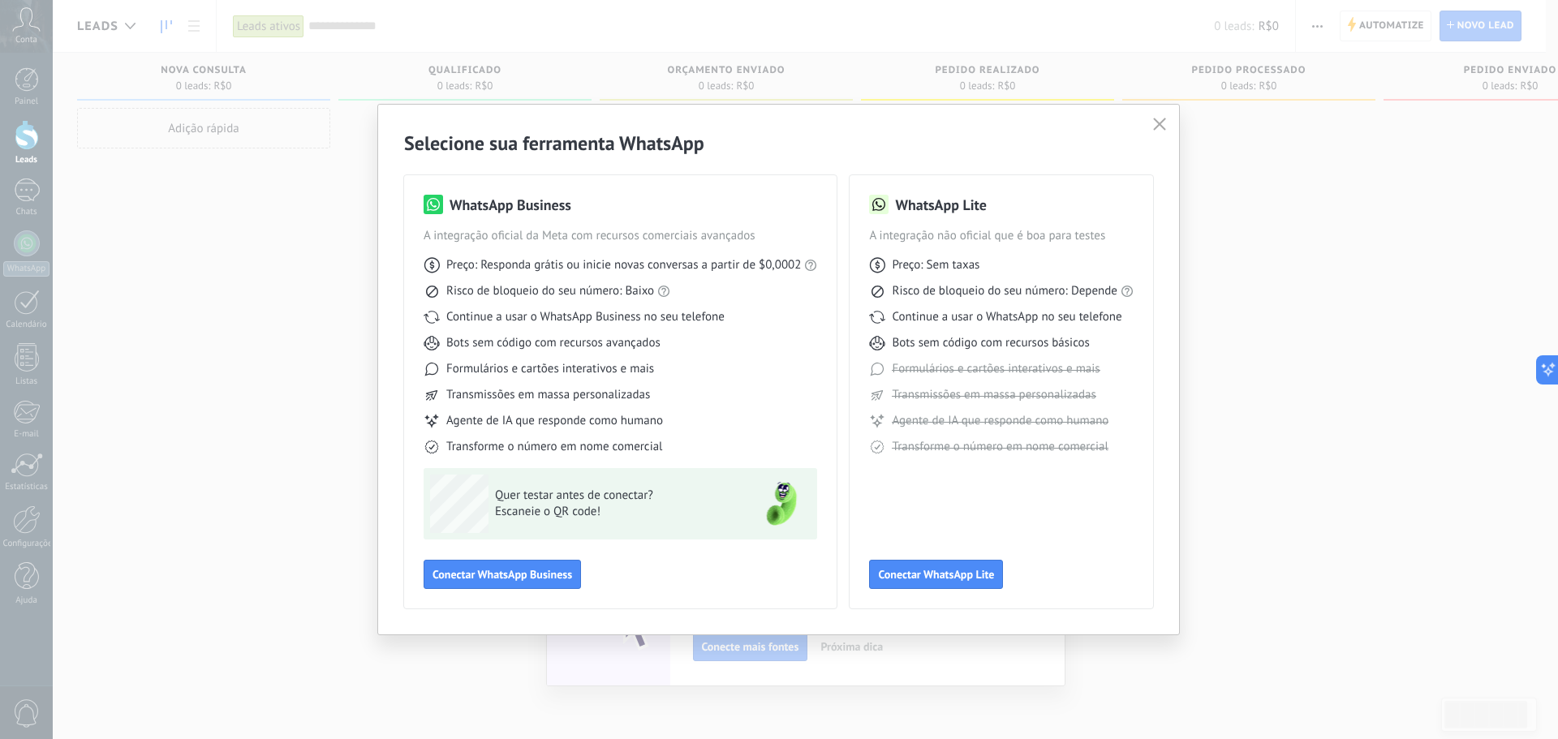
click at [1164, 116] on button "button" at bounding box center [1159, 125] width 21 height 23
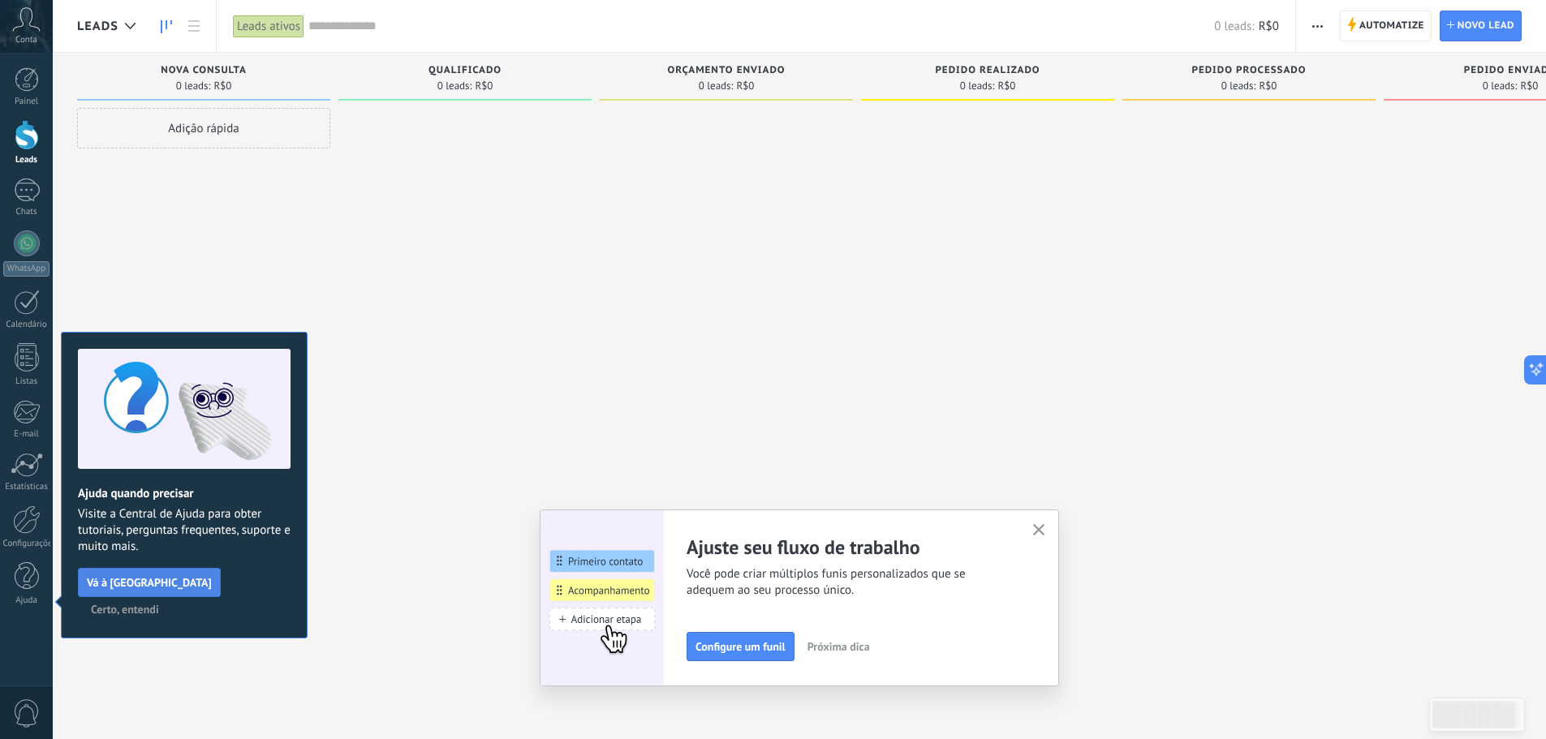
click at [124, 584] on span "Vá à [GEOGRAPHIC_DATA]" at bounding box center [149, 582] width 125 height 11
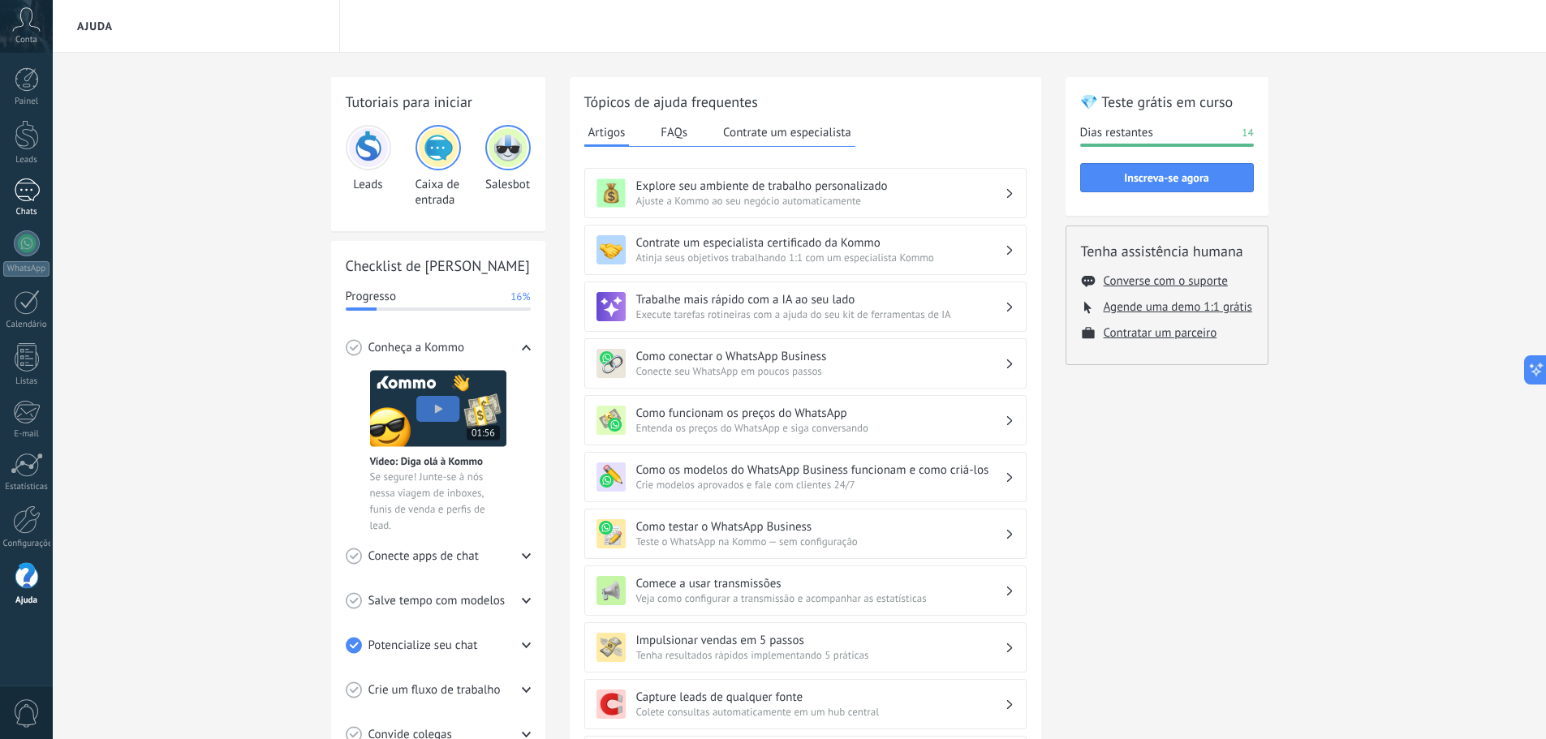
click at [28, 189] on div at bounding box center [27, 191] width 26 height 24
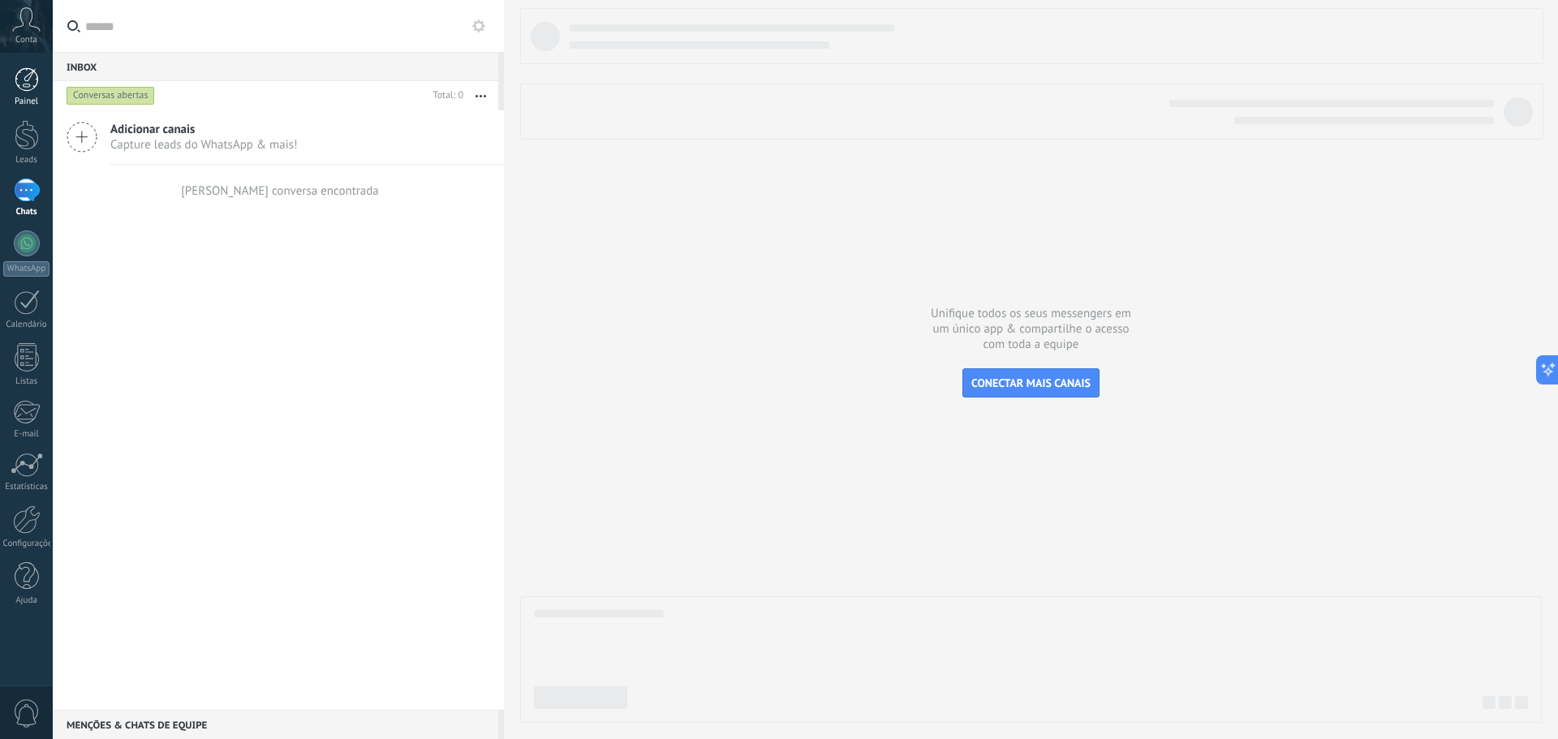
click at [30, 76] on div at bounding box center [27, 79] width 24 height 24
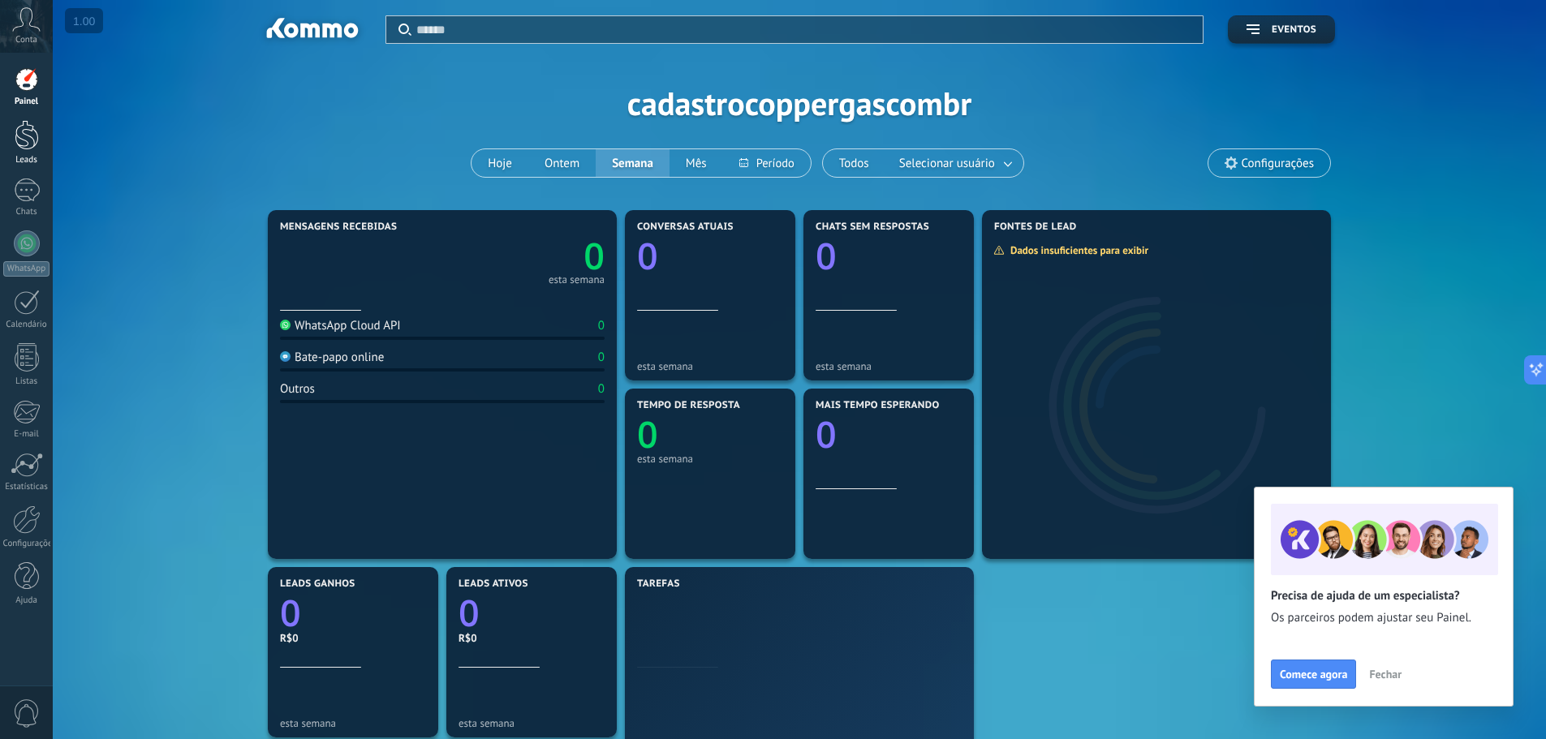
click at [28, 136] on div at bounding box center [27, 135] width 24 height 30
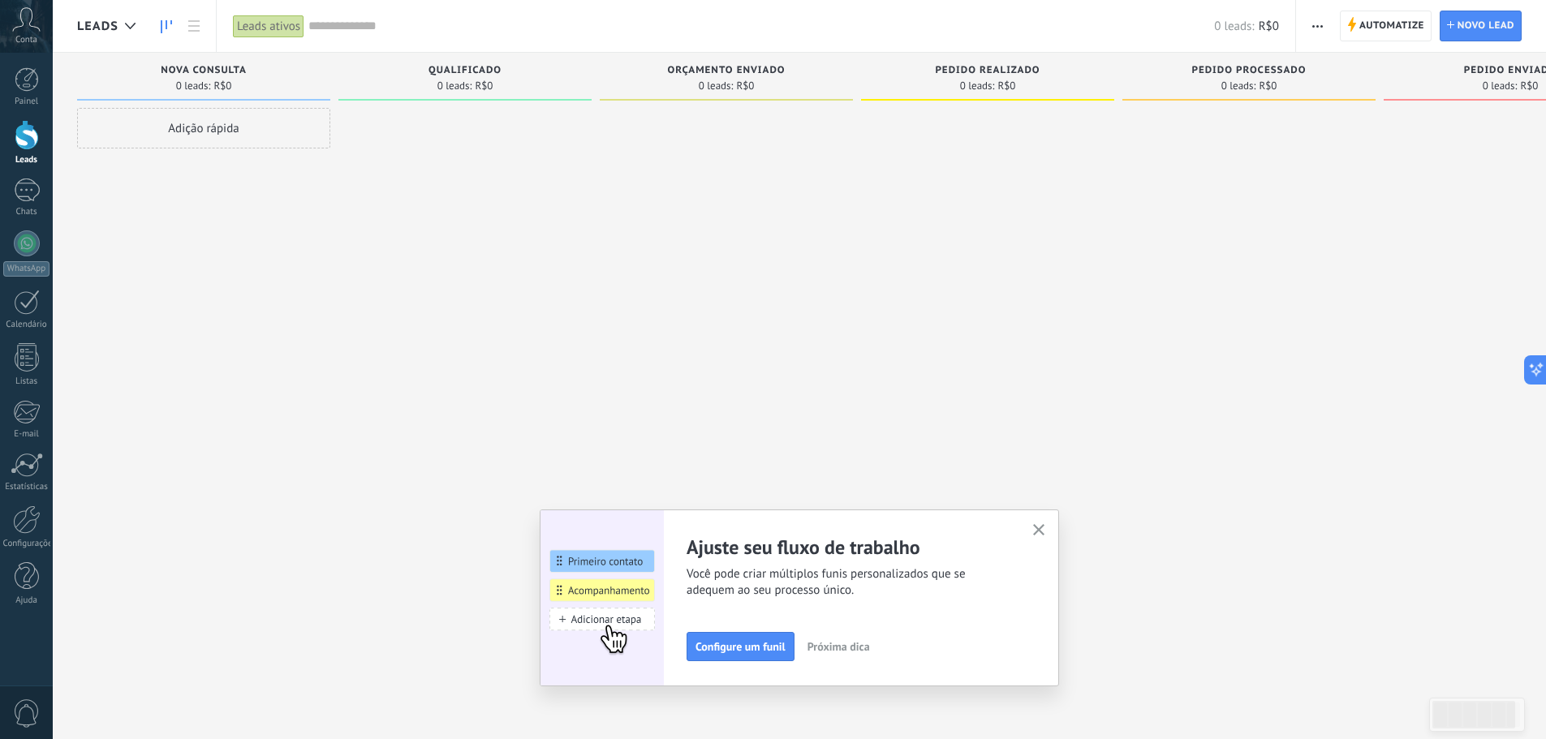
click at [231, 68] on span "Nova consulta" at bounding box center [204, 70] width 86 height 11
click at [195, 27] on use at bounding box center [193, 25] width 11 height 11
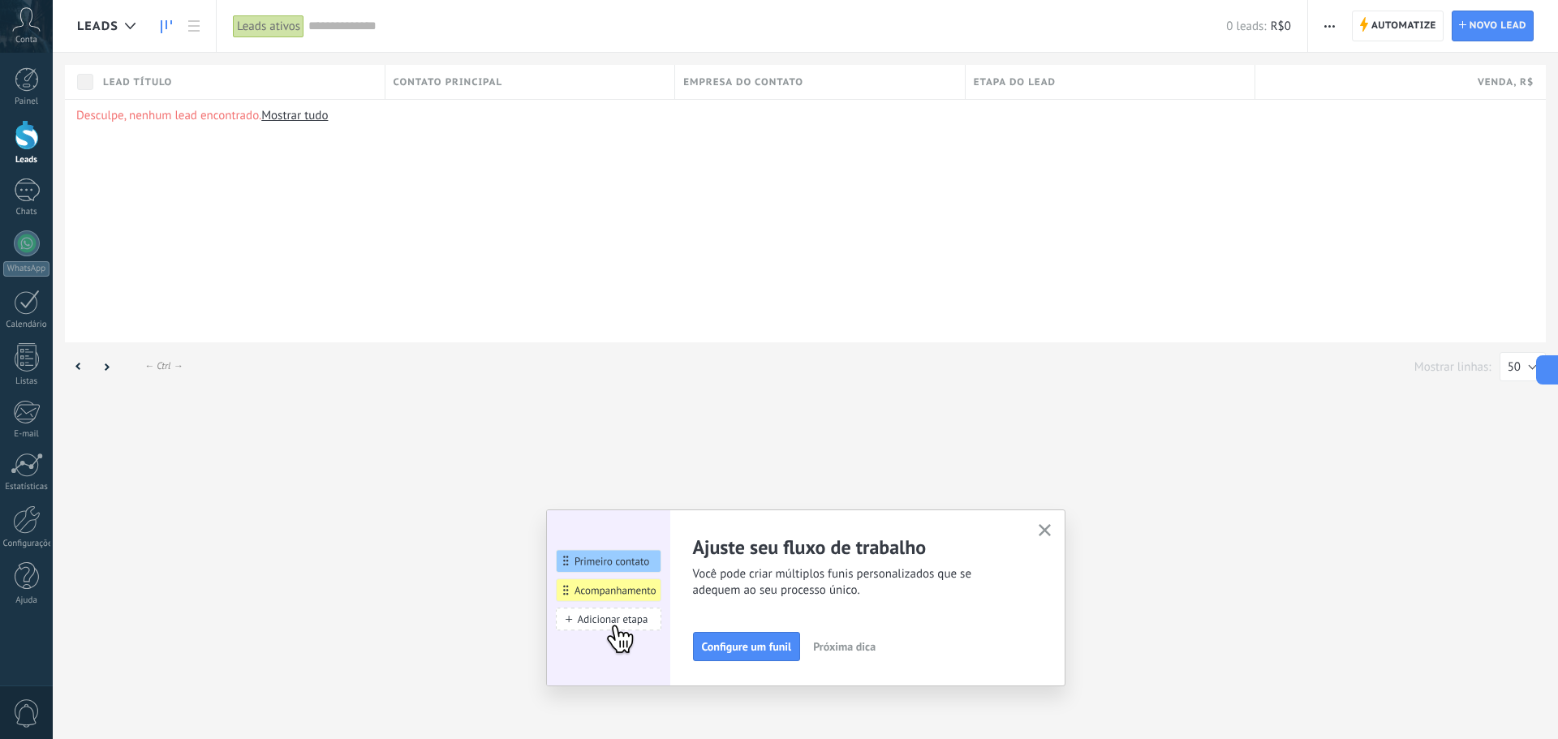
click at [170, 24] on icon at bounding box center [166, 26] width 11 height 13
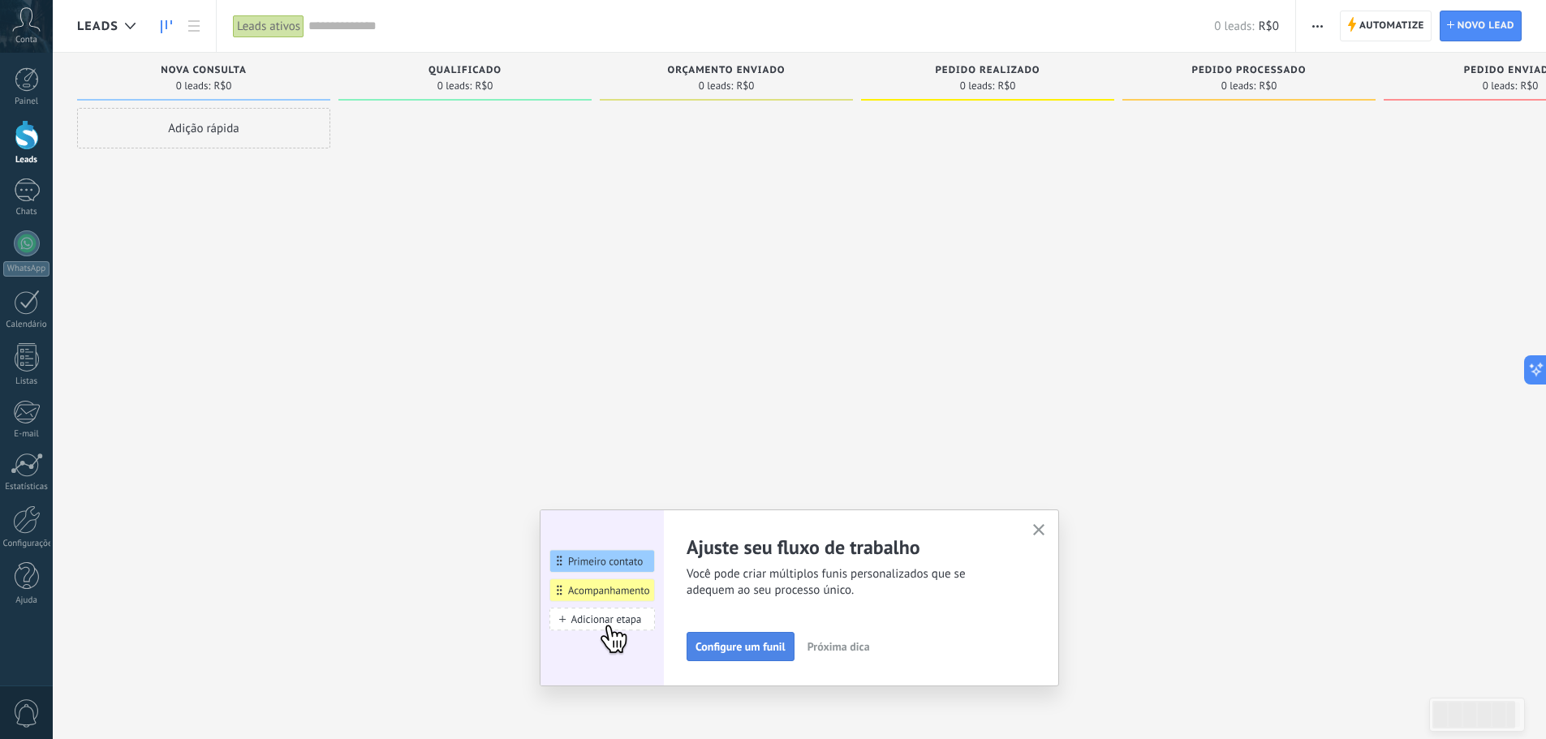
click at [749, 651] on span "Configure um funil" at bounding box center [740, 646] width 90 height 11
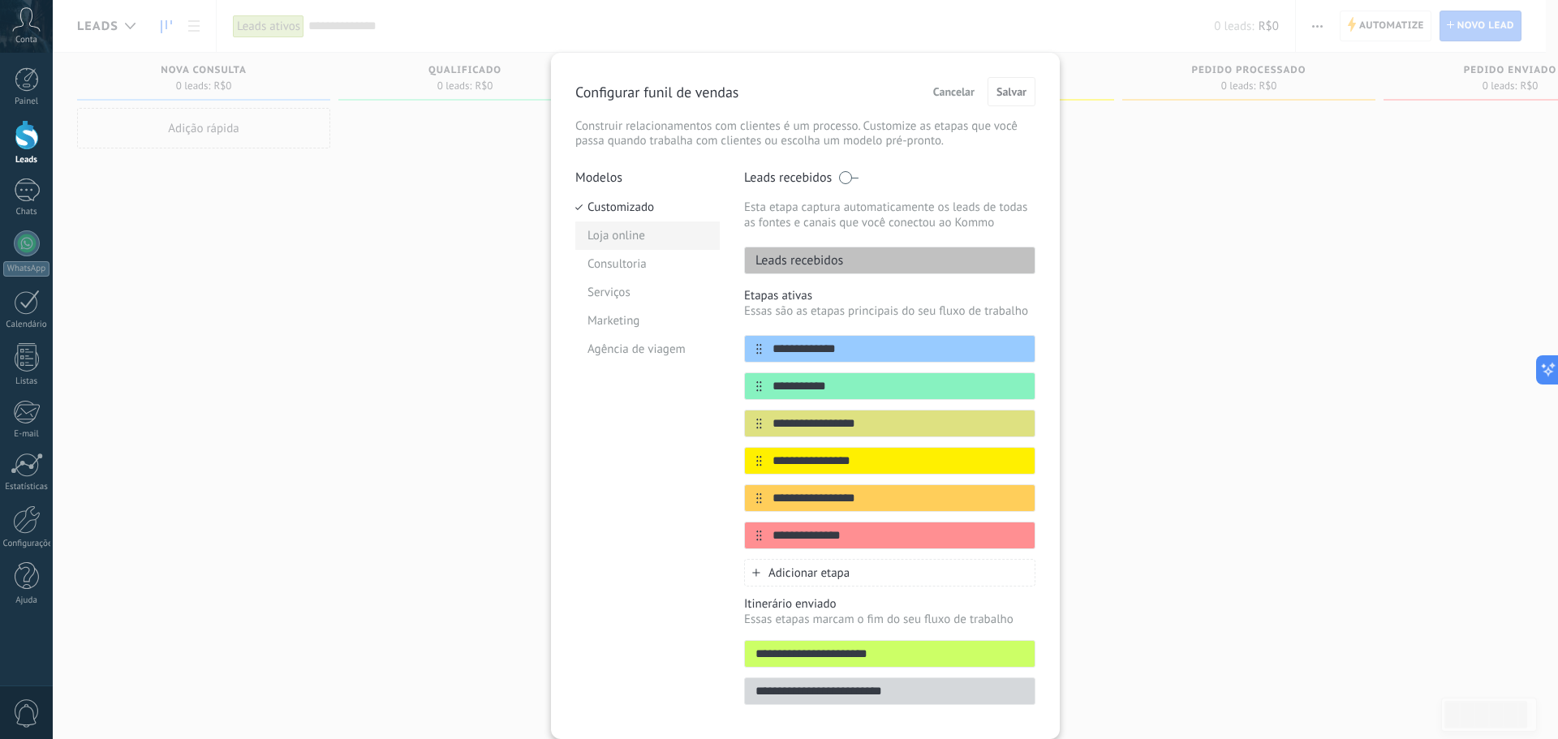
click at [612, 239] on li "Loja online" at bounding box center [647, 236] width 144 height 28
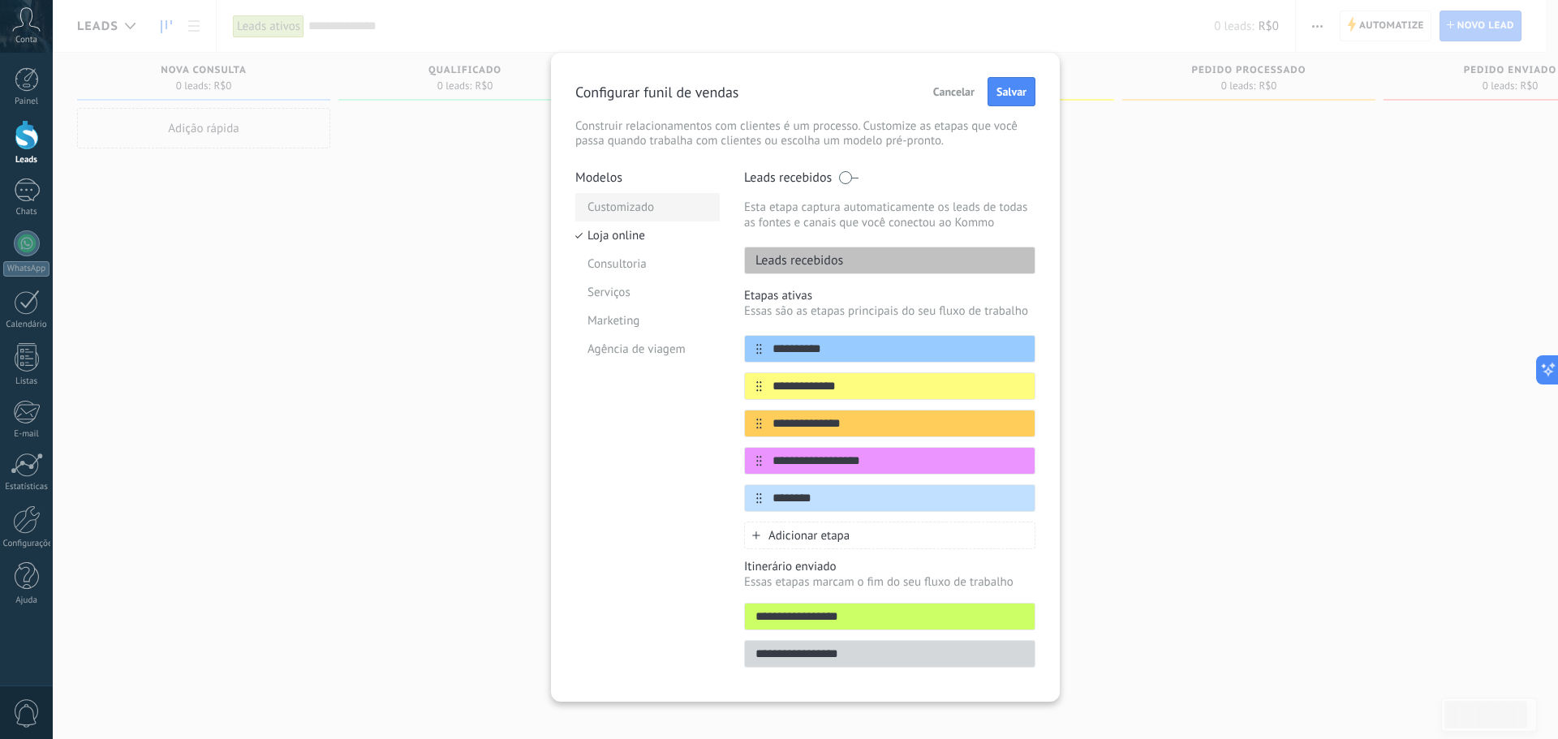
click at [633, 202] on li "Customizado" at bounding box center [647, 207] width 144 height 28
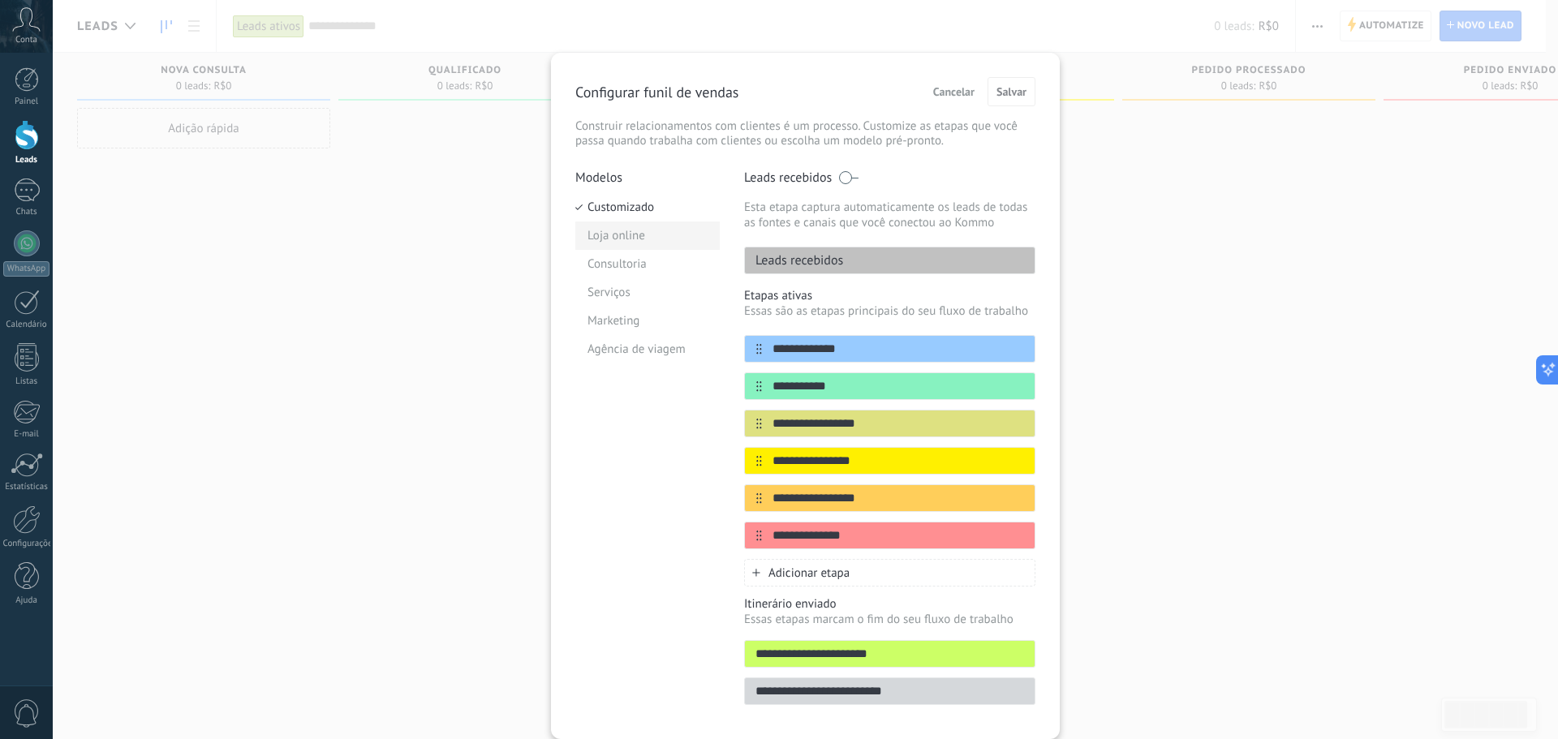
click at [645, 239] on li "Loja online" at bounding box center [647, 236] width 144 height 28
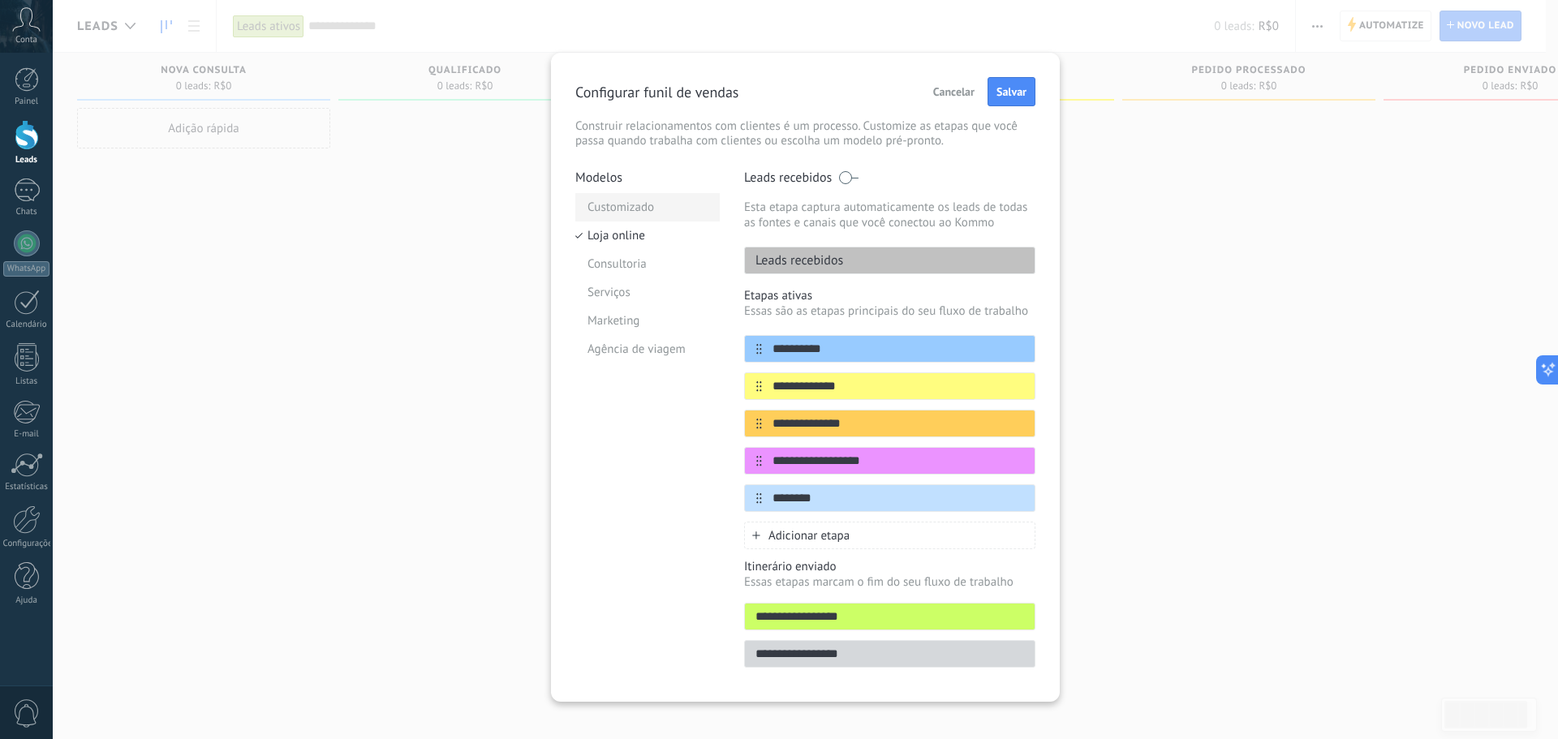
click at [631, 201] on li "Customizado" at bounding box center [647, 207] width 144 height 28
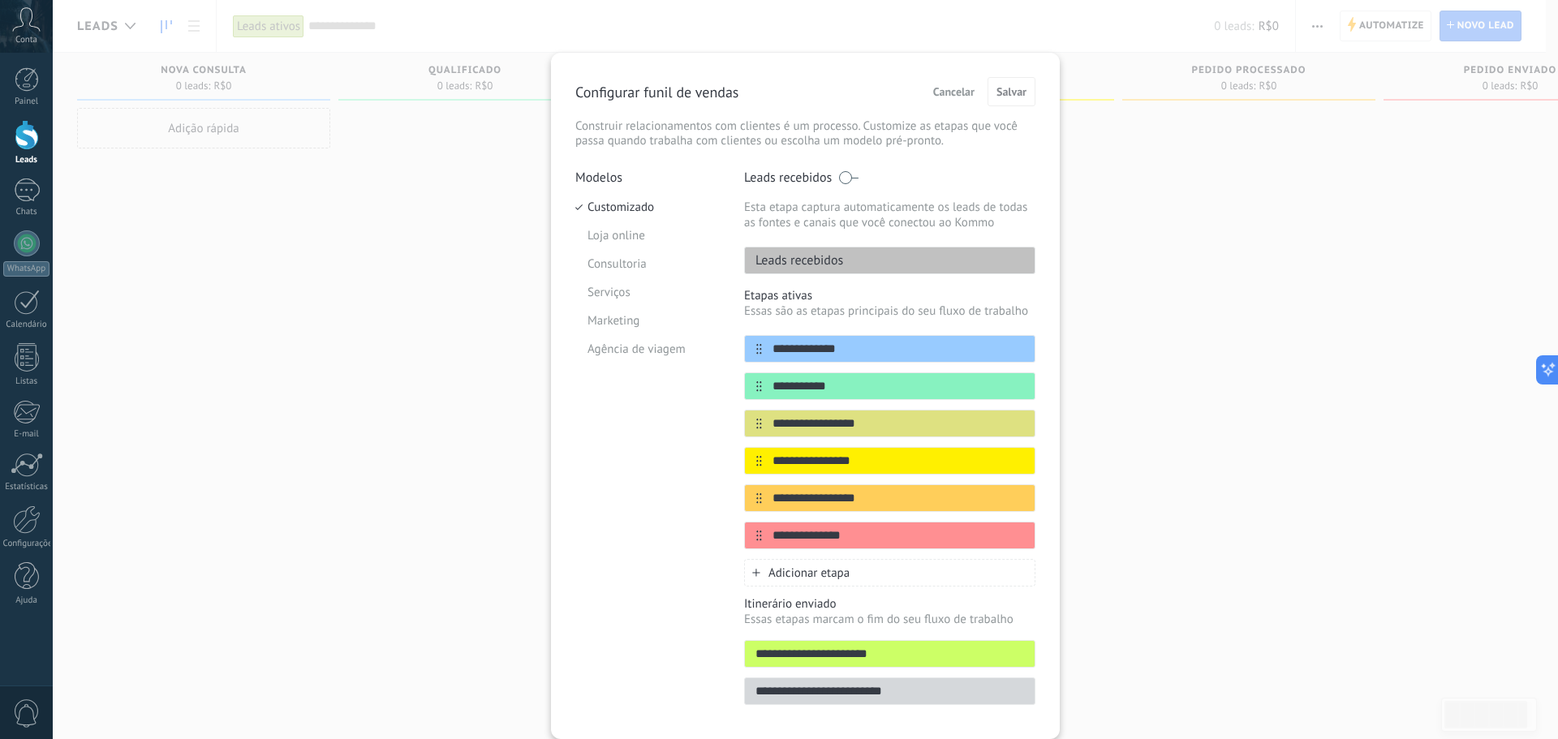
click at [768, 259] on p "Leads recebidos" at bounding box center [794, 260] width 98 height 16
click at [1178, 199] on div "**********" at bounding box center [805, 369] width 1505 height 739
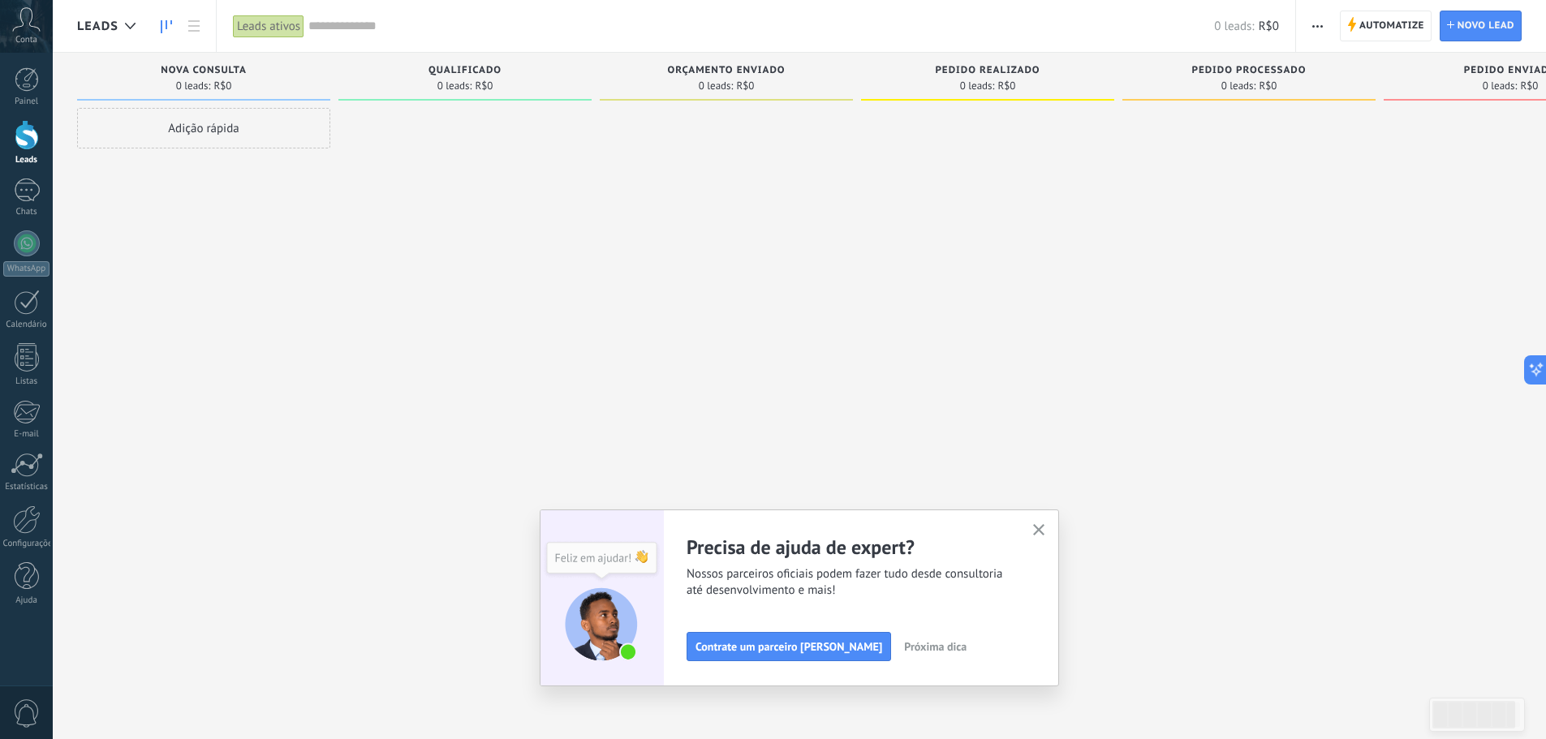
click at [1044, 528] on icon "button" at bounding box center [1039, 530] width 12 height 12
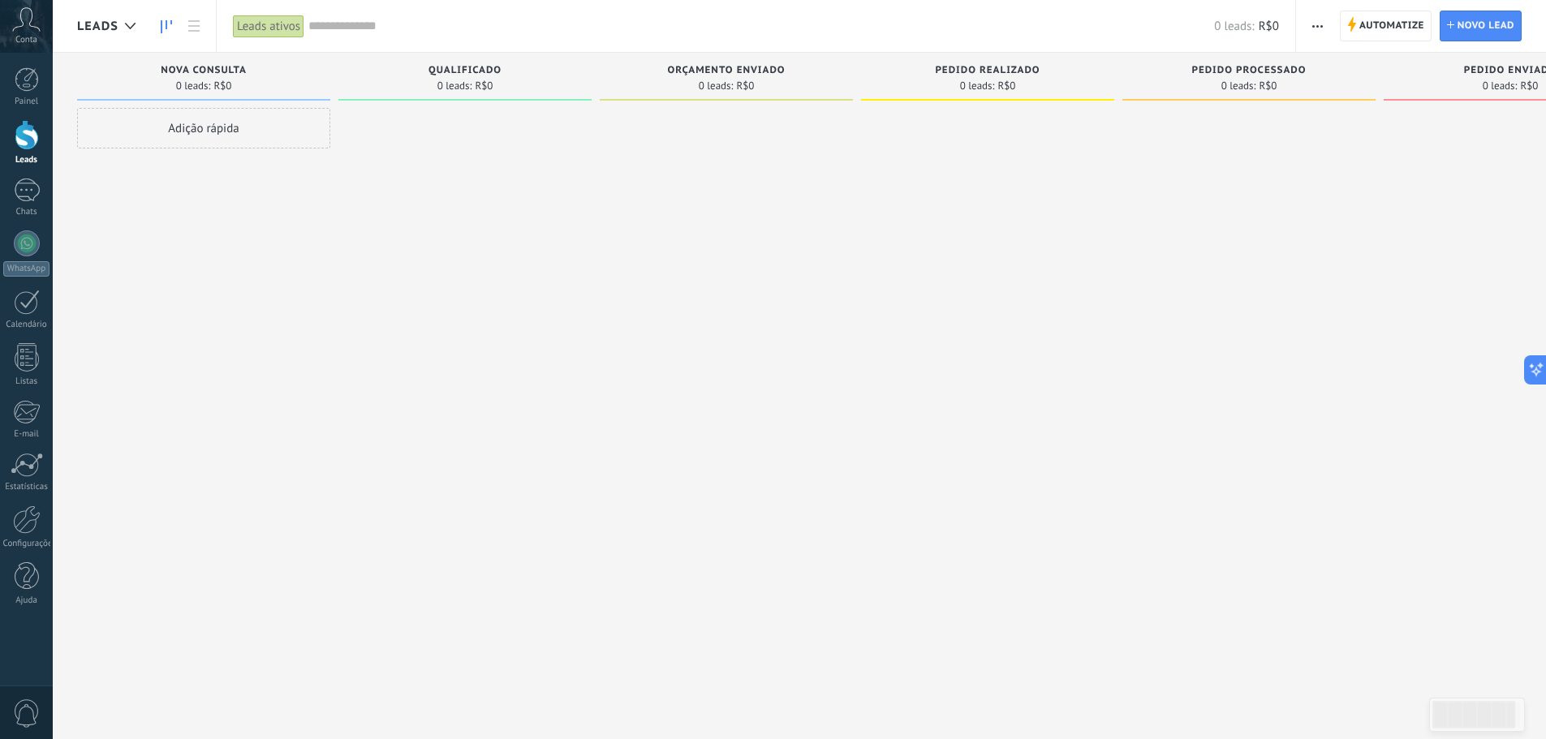
click at [1312, 25] on icon "button" at bounding box center [1317, 26] width 11 height 2
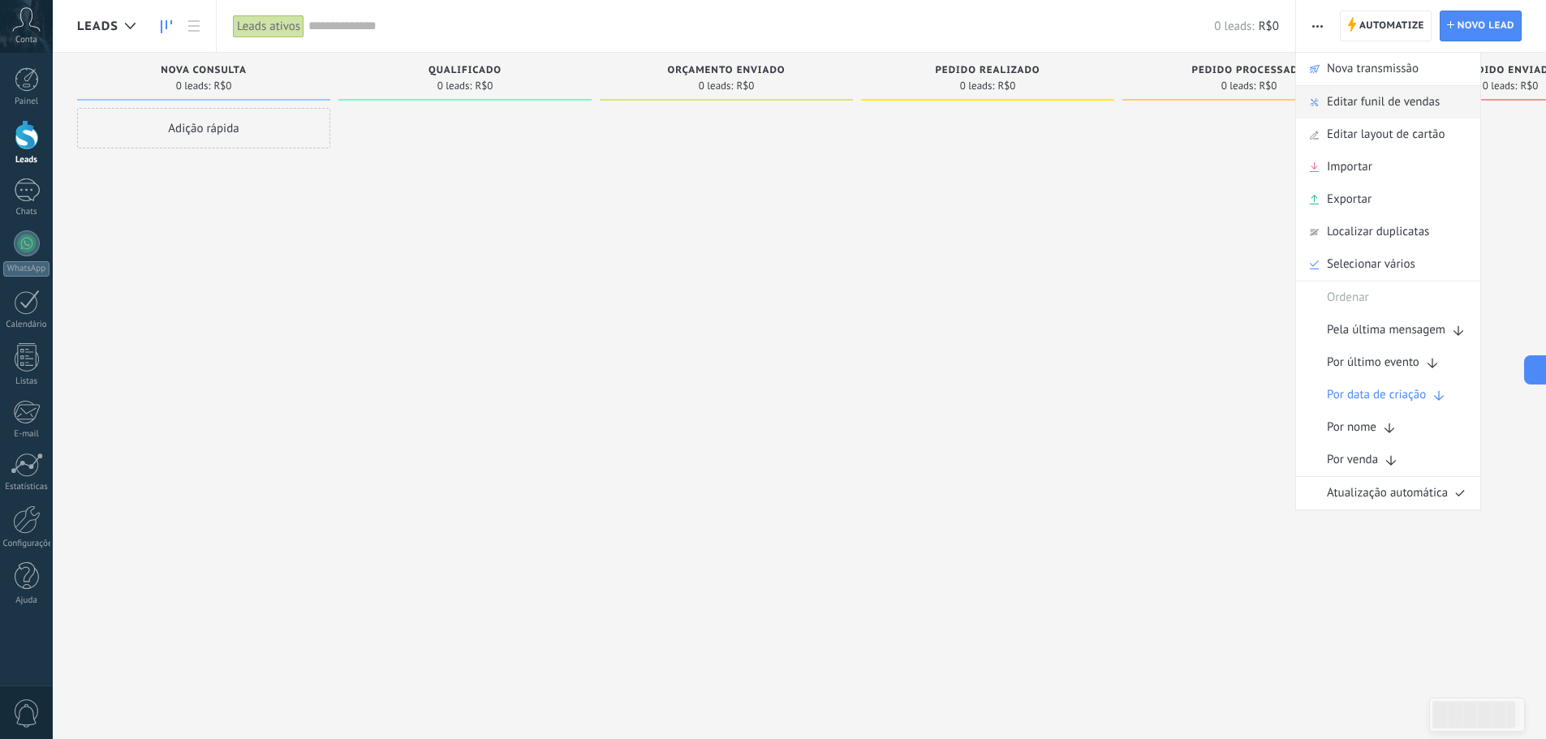
click at [1388, 103] on span "Editar funil de vendas" at bounding box center [1383, 102] width 113 height 32
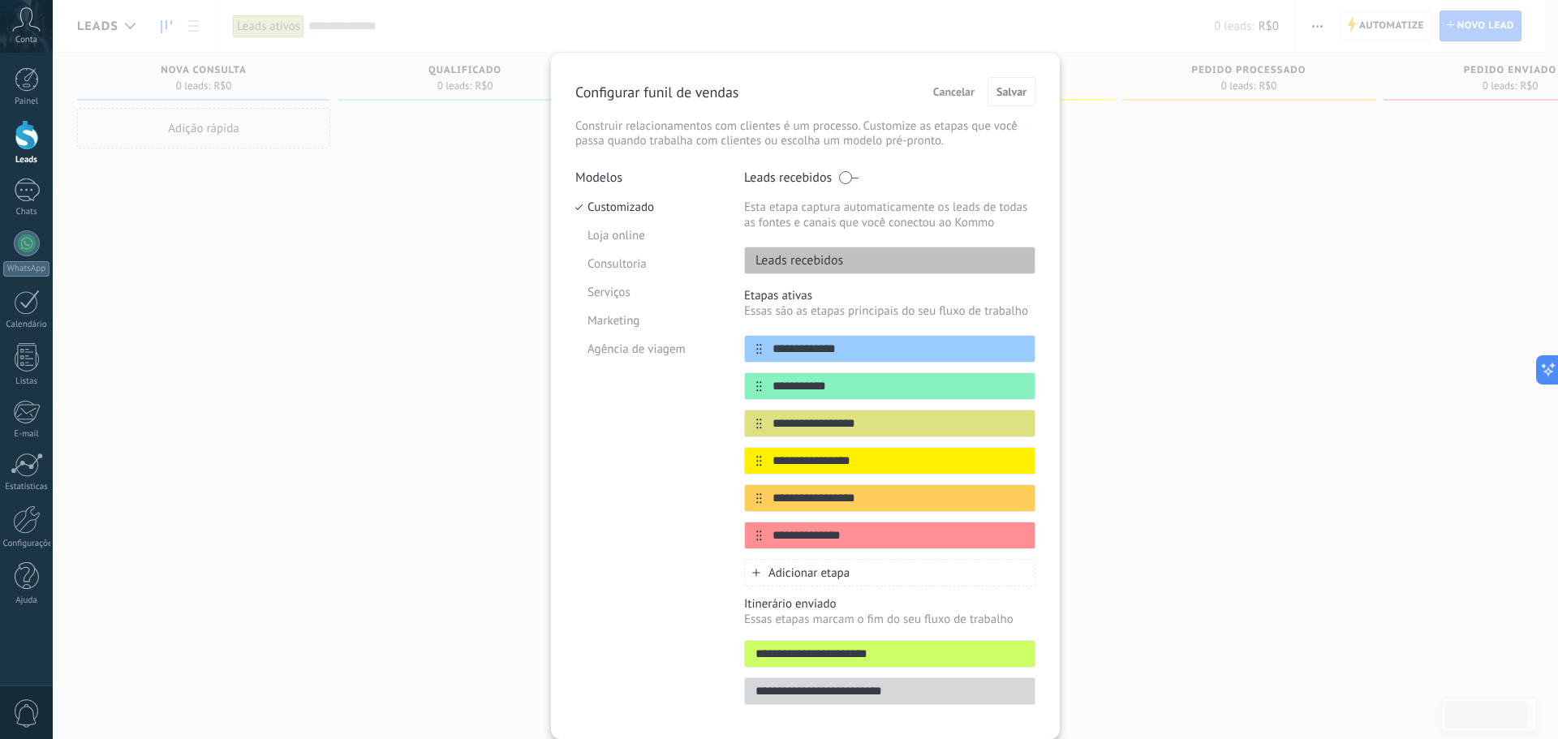
click at [661, 573] on div "Modelos Customizado Loja online Consultoria Serviços Marketing Agência de viagem" at bounding box center [647, 442] width 144 height 545
click at [1128, 552] on div "**********" at bounding box center [805, 369] width 1505 height 739
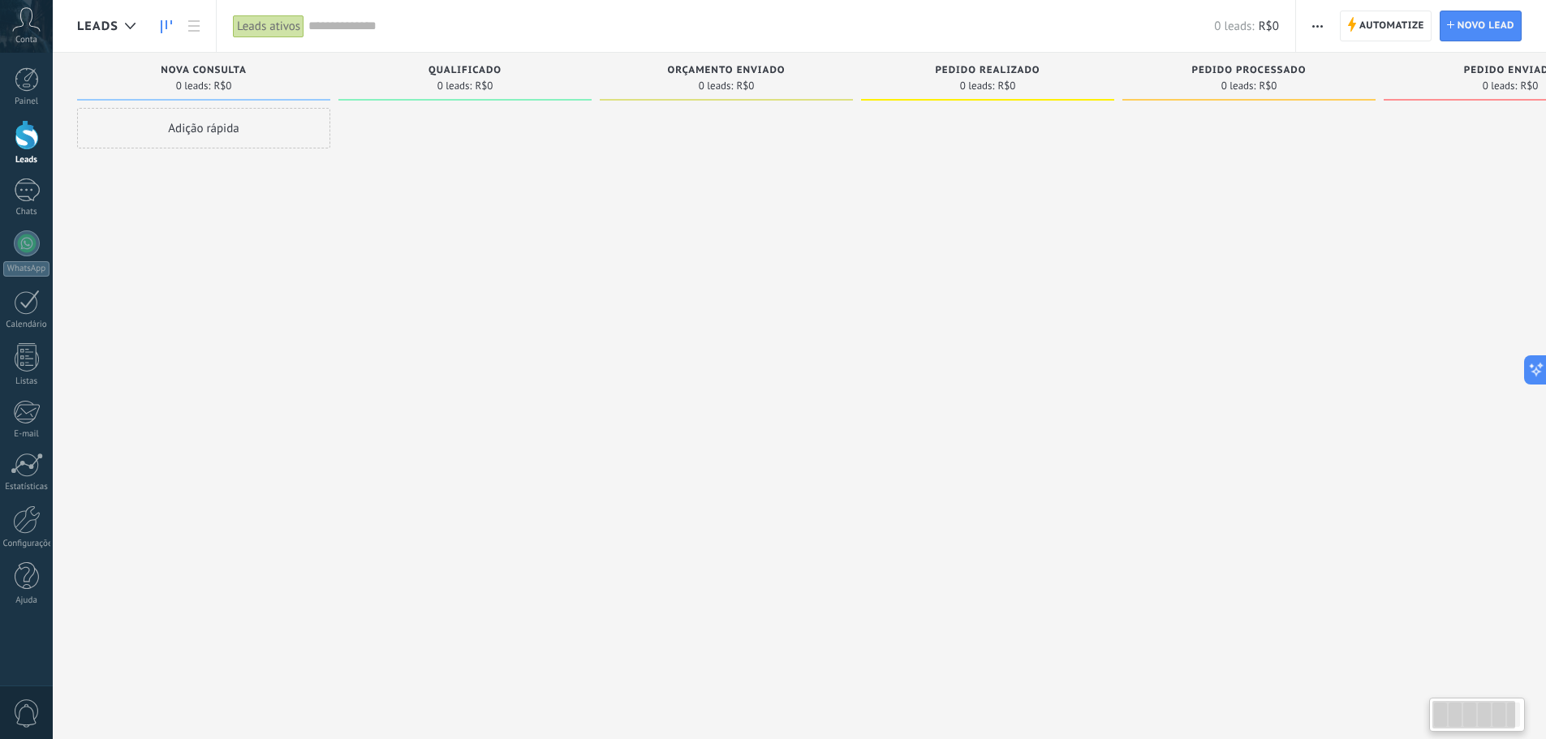
click at [1469, 722] on div at bounding box center [1473, 715] width 83 height 28
